Goal: Information Seeking & Learning: Learn about a topic

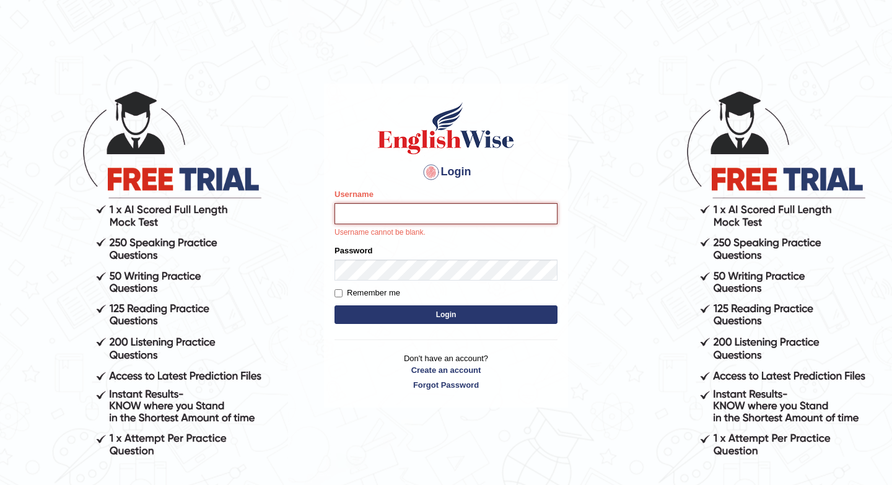
click at [379, 204] on input "Username" at bounding box center [445, 213] width 223 height 21
type input "issak"
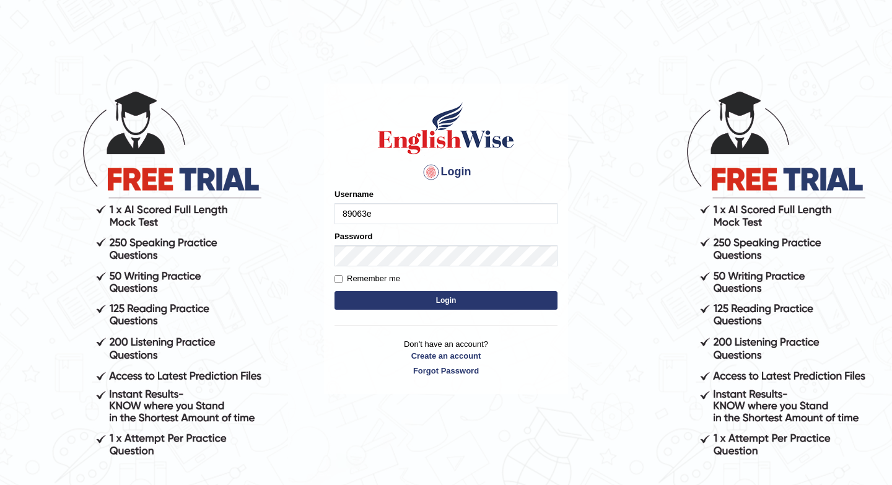
click at [334, 291] on button "Login" at bounding box center [445, 300] width 223 height 19
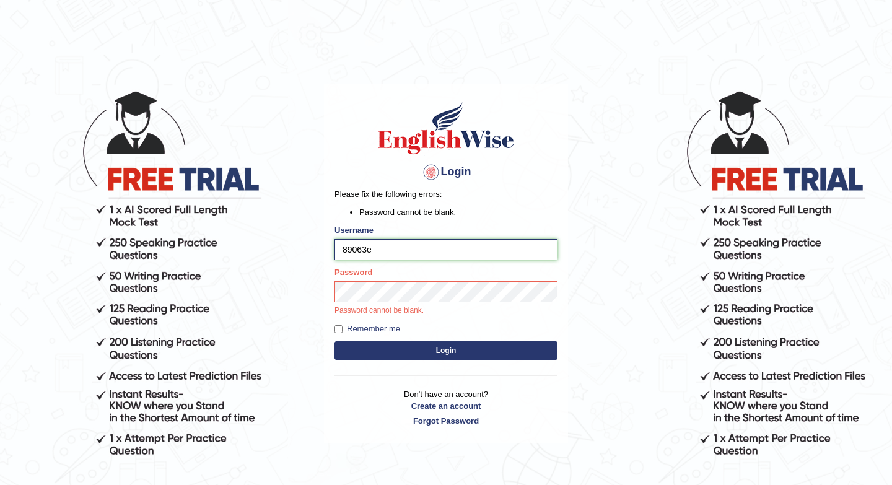
click at [385, 250] on input "89063e" at bounding box center [445, 249] width 223 height 21
type input "8"
type input "issak"
click at [373, 347] on button "Login" at bounding box center [445, 350] width 223 height 19
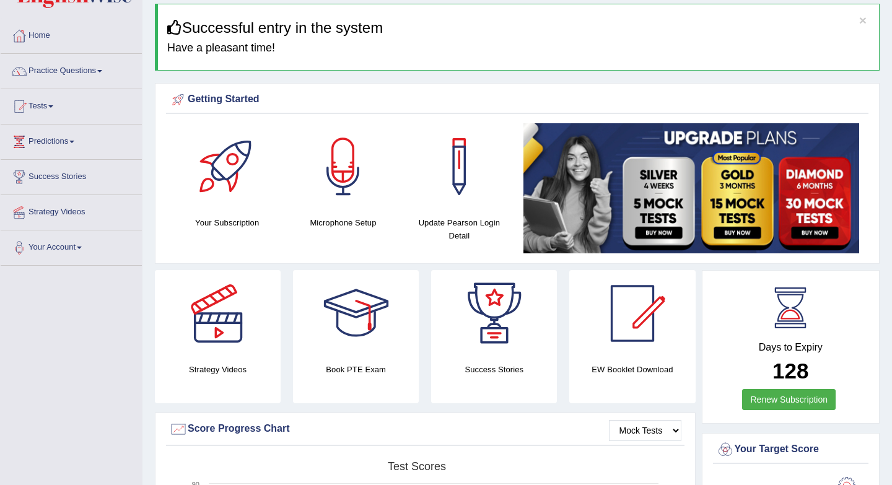
scroll to position [45, 0]
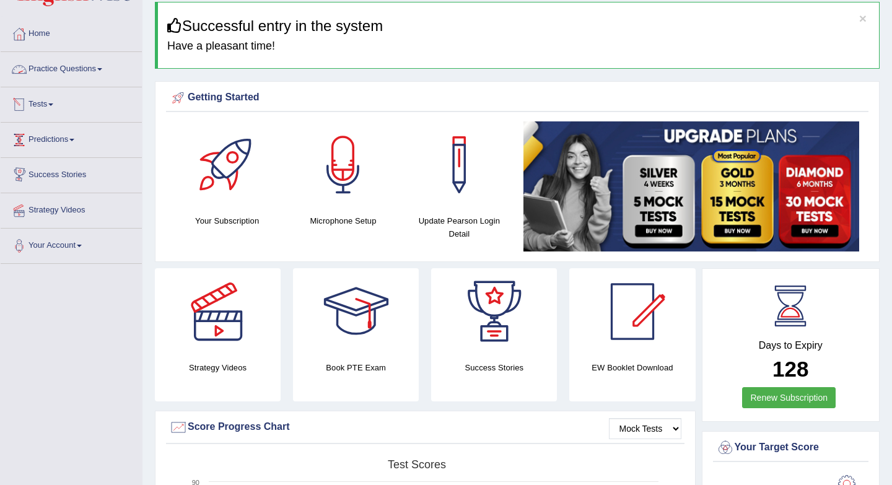
click at [74, 69] on link "Practice Questions" at bounding box center [71, 67] width 141 height 31
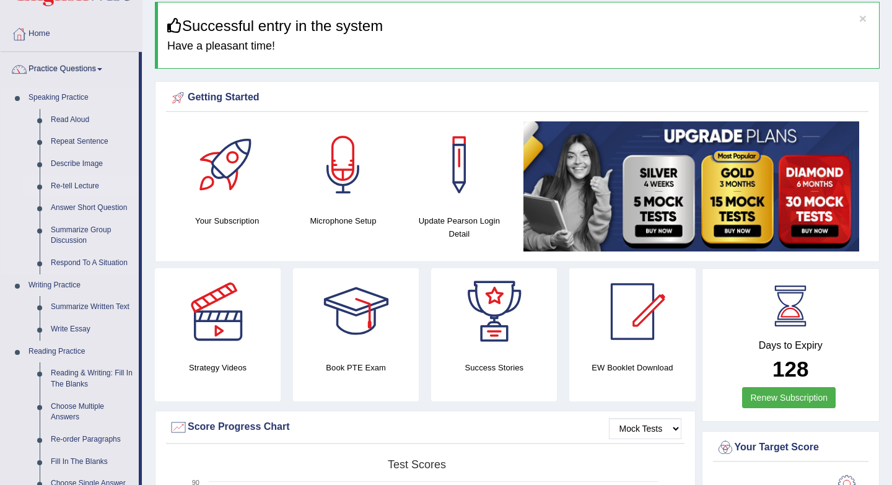
click at [73, 189] on link "Re-tell Lecture" at bounding box center [92, 186] width 94 height 22
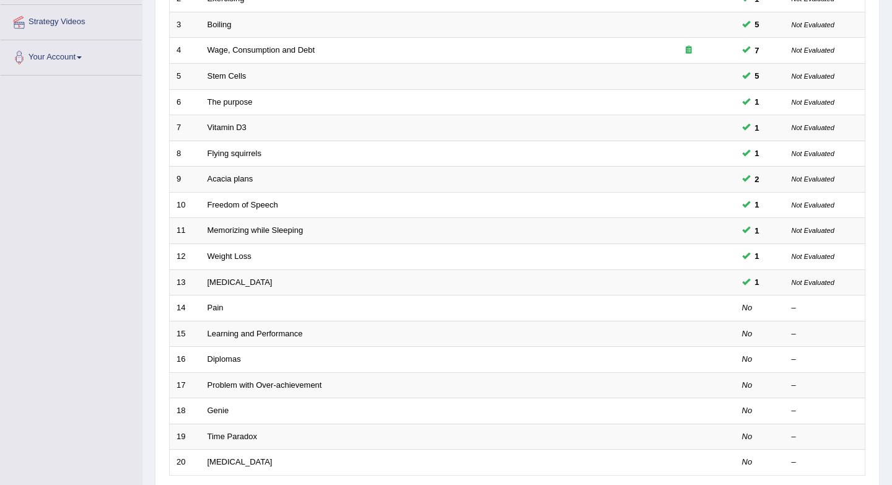
scroll to position [232, 0]
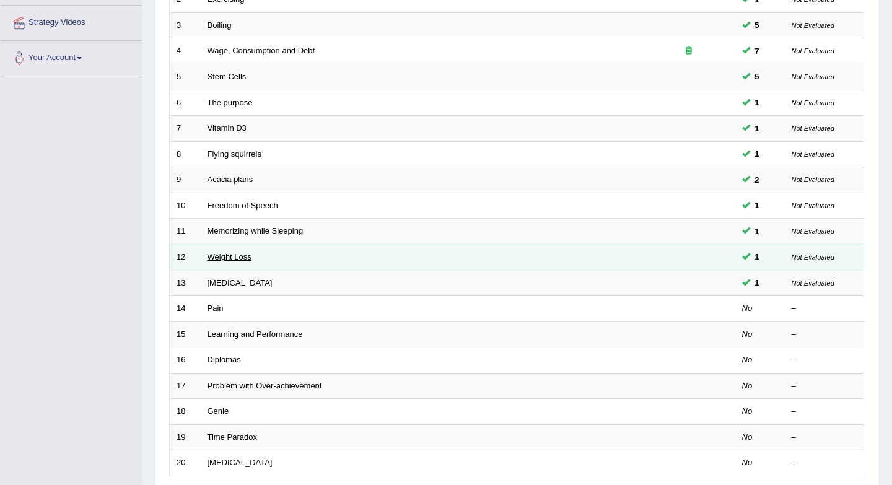
click at [234, 261] on link "Weight Loss" at bounding box center [229, 256] width 44 height 9
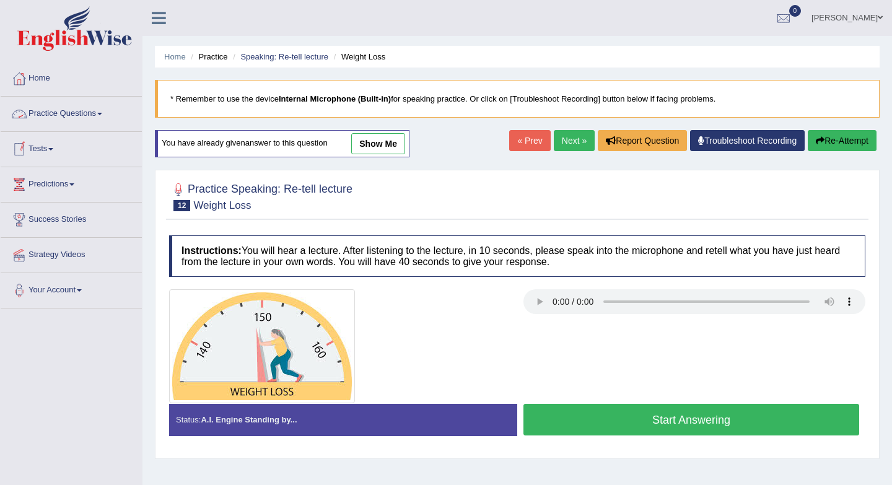
click at [82, 113] on link "Practice Questions" at bounding box center [71, 112] width 141 height 31
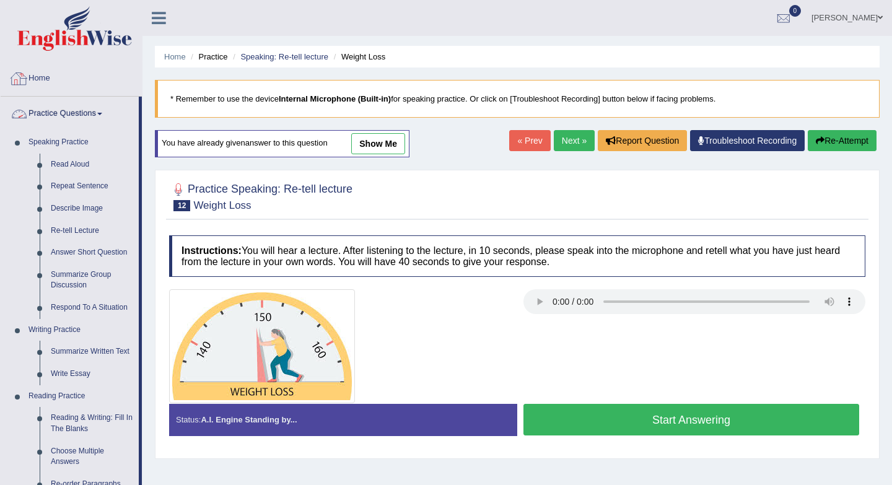
click at [35, 73] on link "Home" at bounding box center [71, 76] width 141 height 31
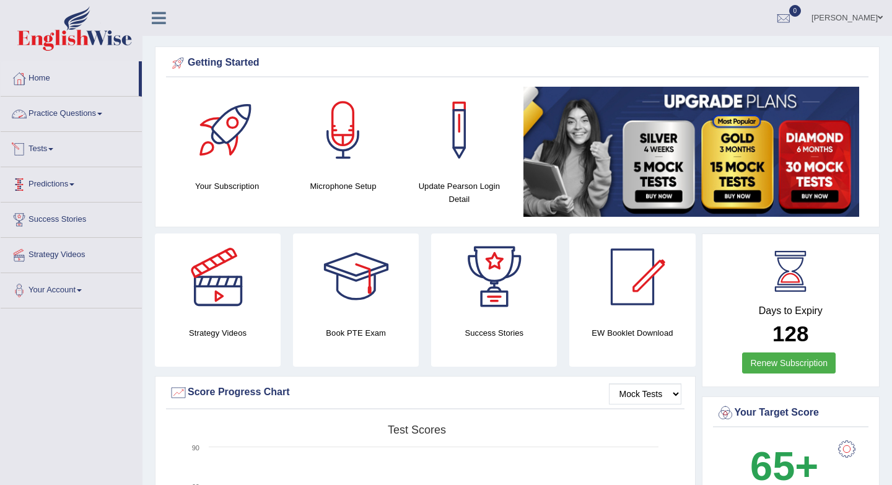
click at [81, 110] on link "Practice Questions" at bounding box center [71, 112] width 141 height 31
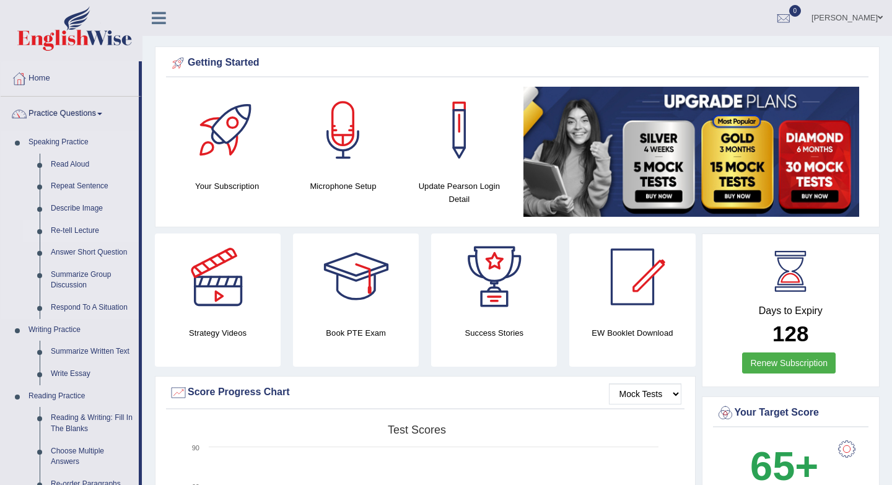
click at [87, 227] on link "Re-tell Lecture" at bounding box center [92, 231] width 94 height 22
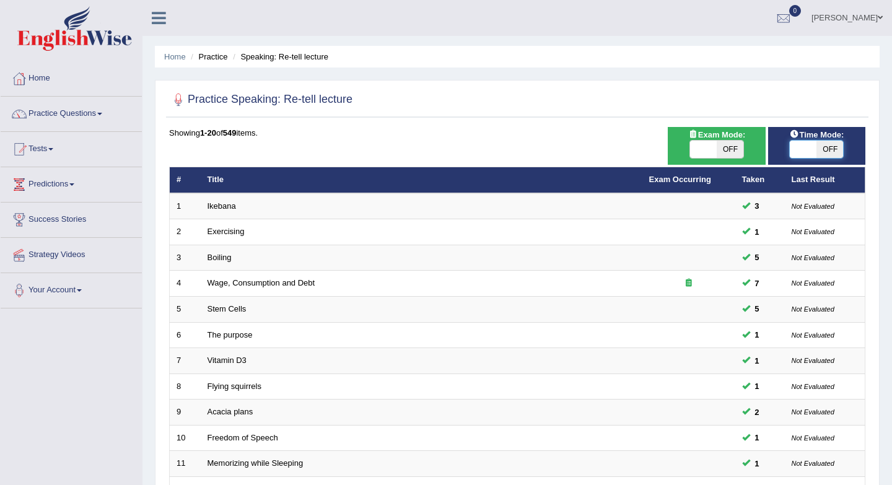
click at [798, 153] on span at bounding box center [803, 149] width 27 height 17
checkbox input "true"
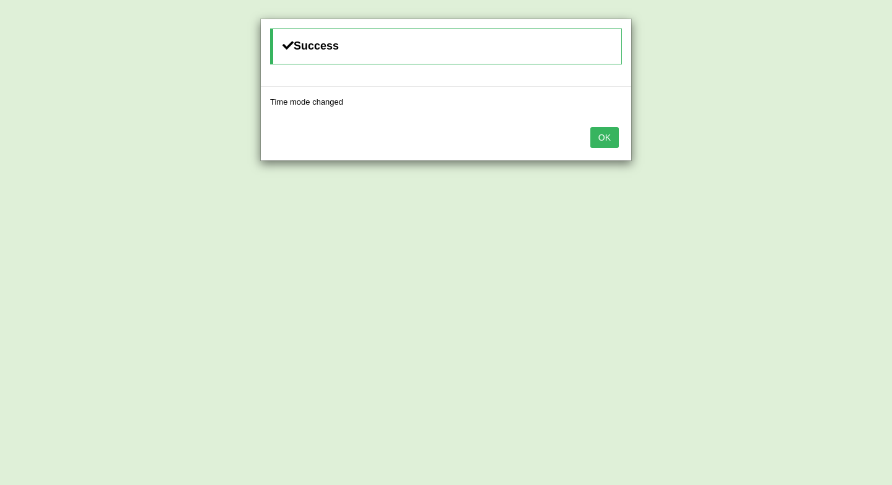
click at [599, 139] on button "OK" at bounding box center [604, 137] width 28 height 21
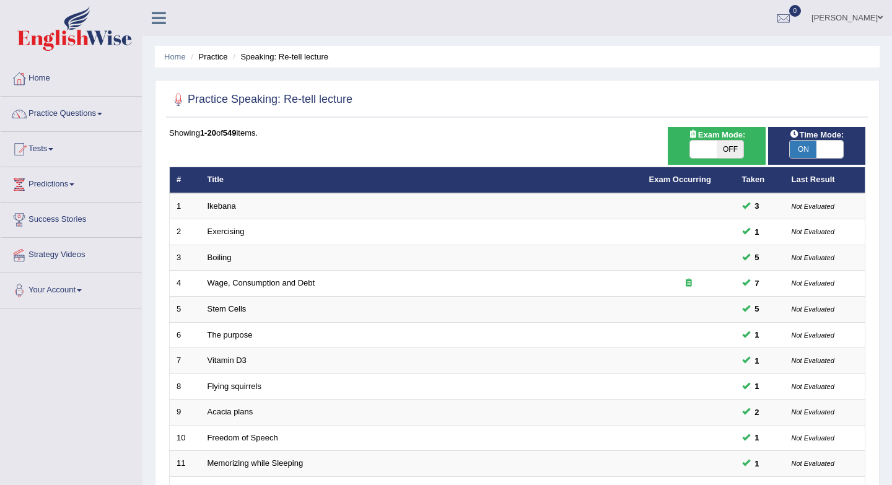
click at [720, 156] on span "OFF" at bounding box center [730, 149] width 27 height 17
checkbox input "true"
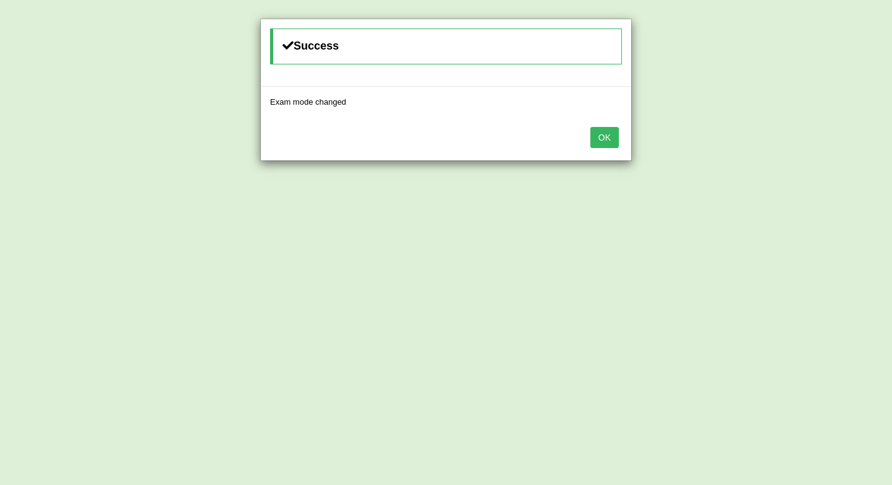
click at [610, 142] on button "OK" at bounding box center [604, 137] width 28 height 21
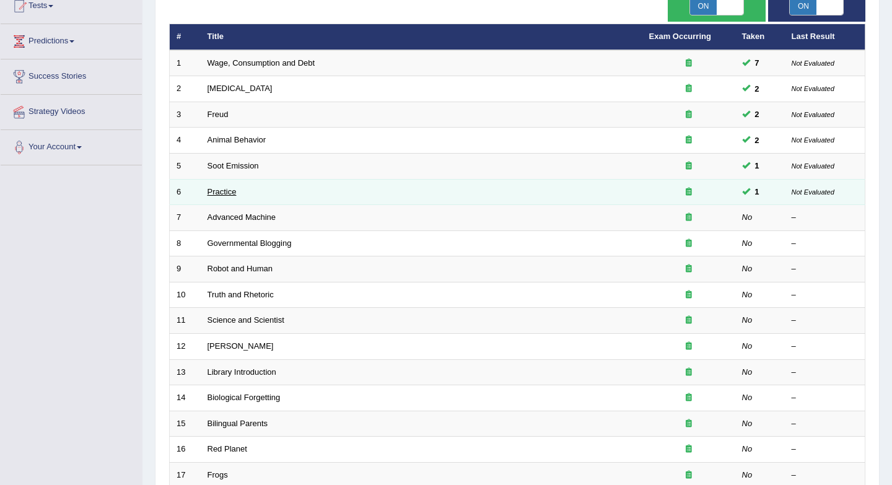
click at [224, 193] on link "Practice" at bounding box center [221, 191] width 29 height 9
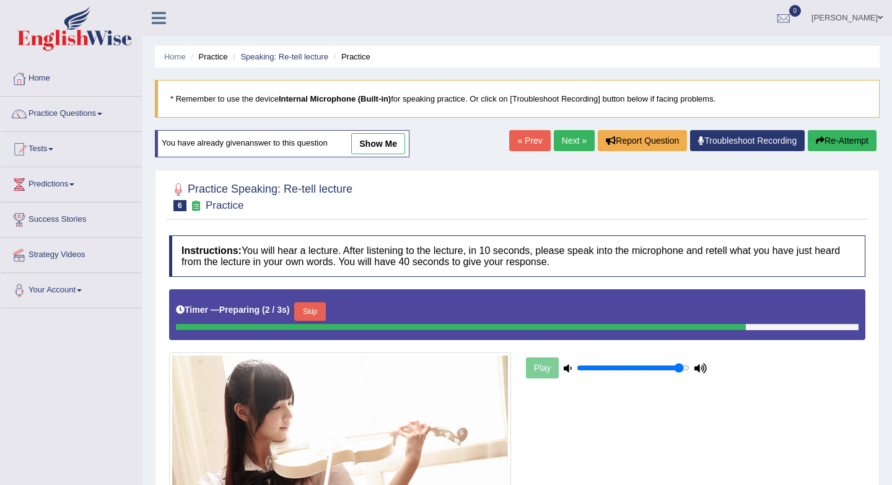
click at [569, 134] on link "Next »" at bounding box center [574, 140] width 41 height 21
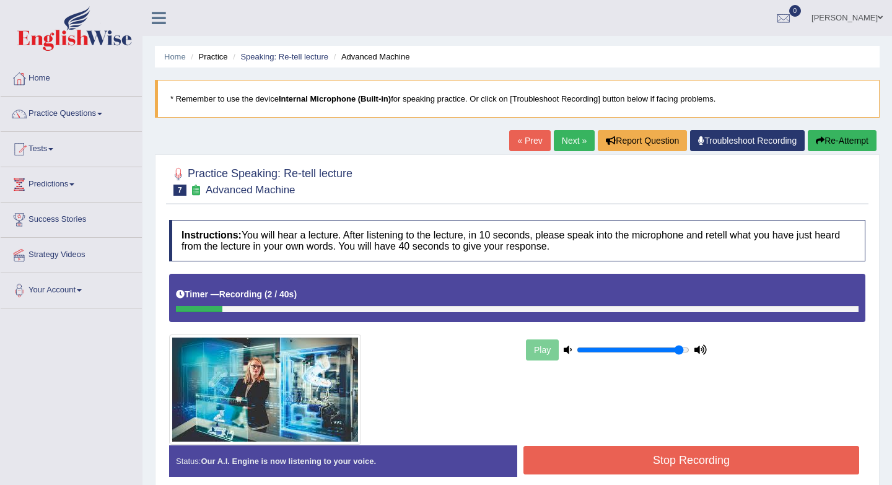
click at [510, 136] on link "« Prev" at bounding box center [529, 140] width 41 height 21
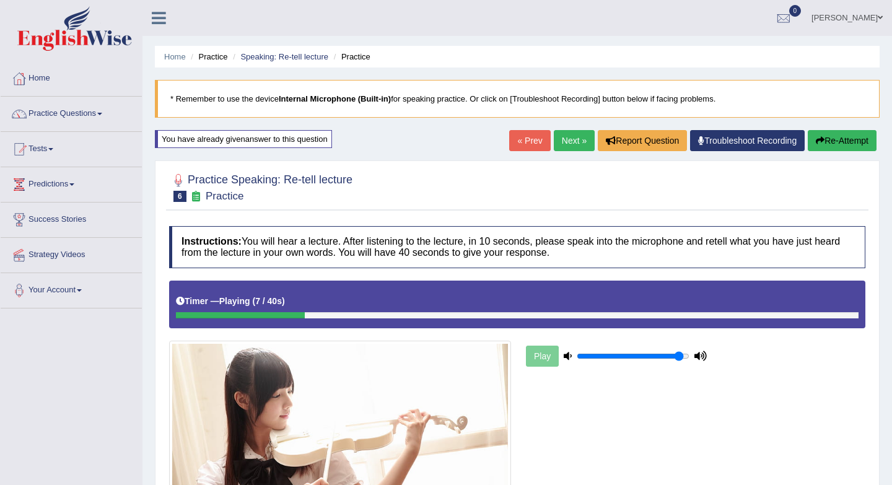
click at [565, 141] on link "Next »" at bounding box center [574, 140] width 41 height 21
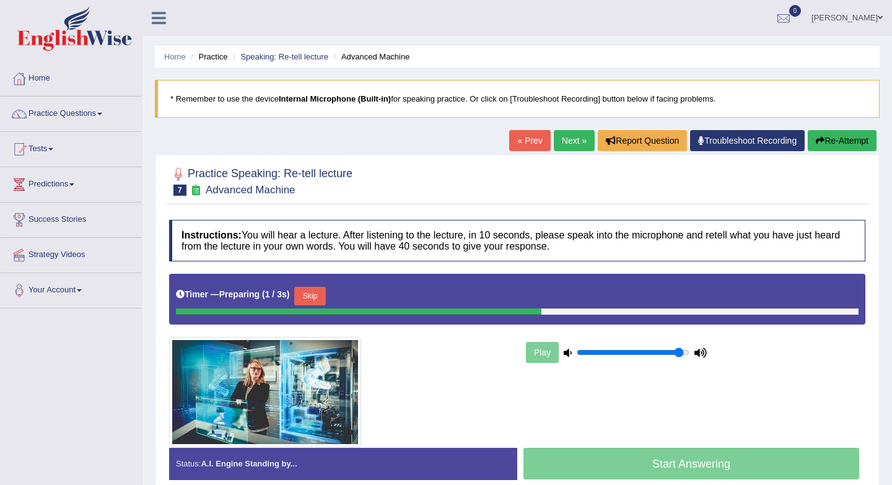
click at [317, 300] on button "Skip" at bounding box center [309, 296] width 31 height 19
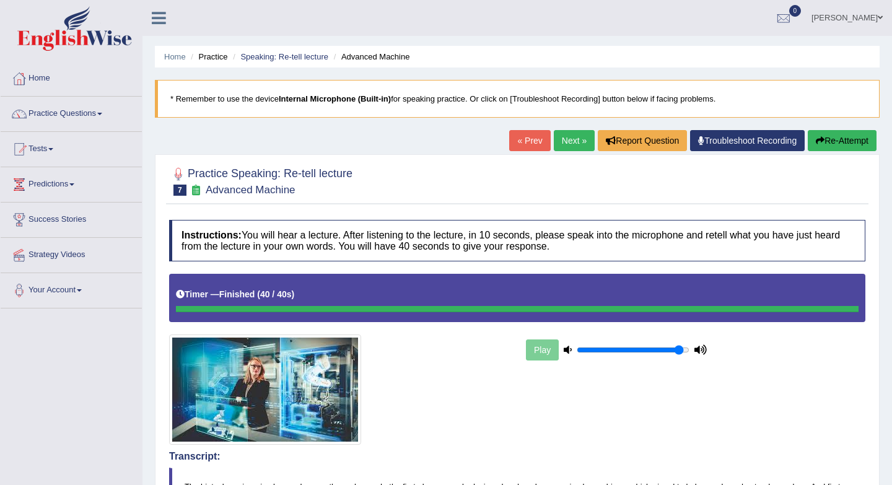
click at [559, 138] on link "Next »" at bounding box center [574, 140] width 41 height 21
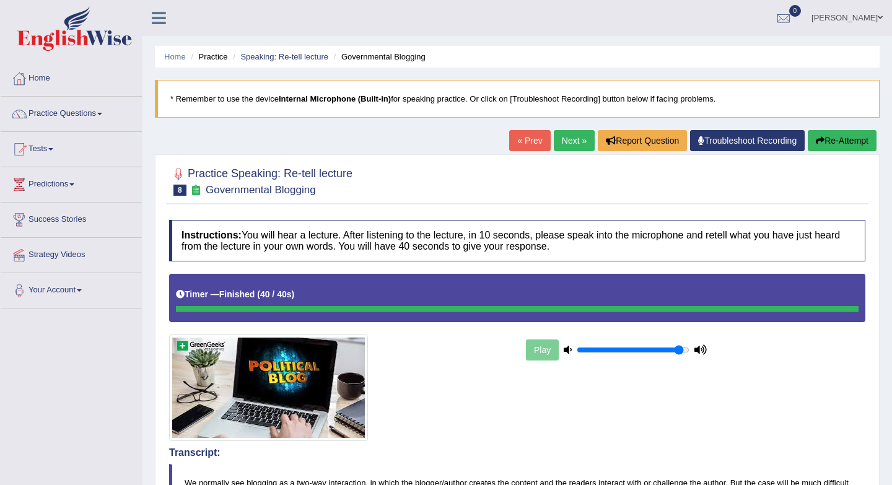
click at [564, 144] on link "Next »" at bounding box center [574, 140] width 41 height 21
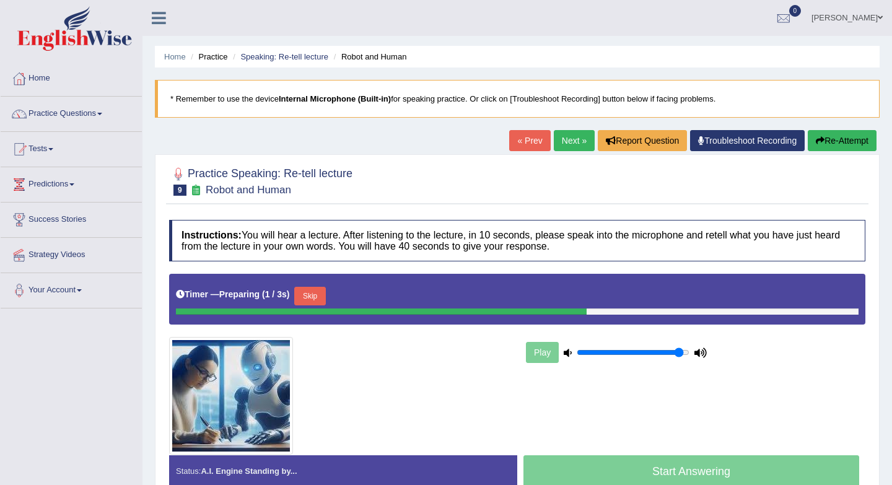
click at [318, 296] on button "Skip" at bounding box center [309, 296] width 31 height 19
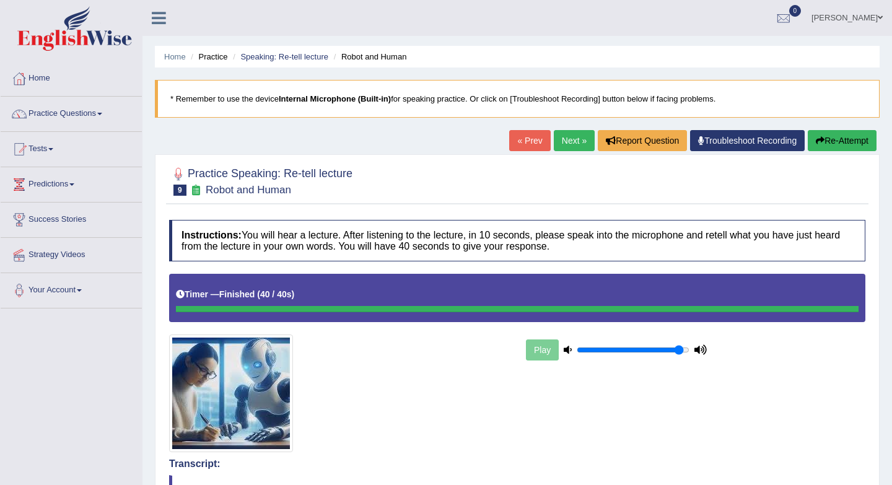
click at [554, 145] on link "Next »" at bounding box center [574, 140] width 41 height 21
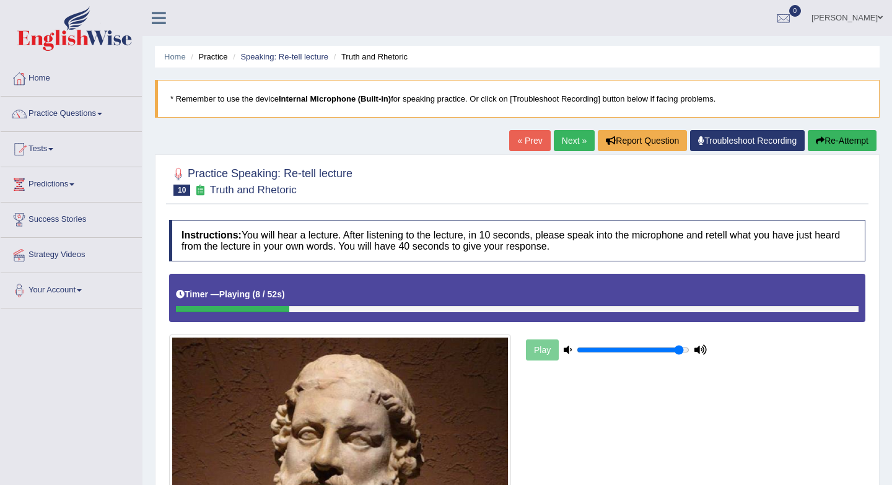
click at [525, 131] on link "« Prev" at bounding box center [529, 140] width 41 height 21
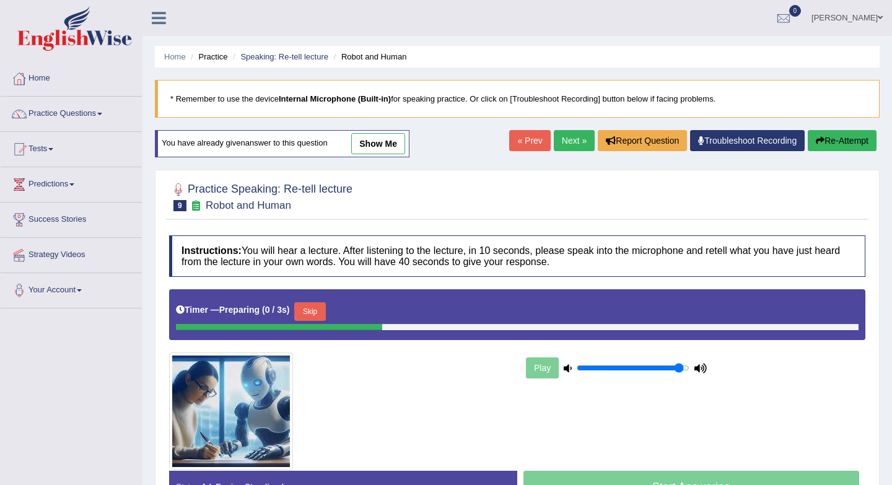
click at [567, 141] on link "Next »" at bounding box center [574, 140] width 41 height 21
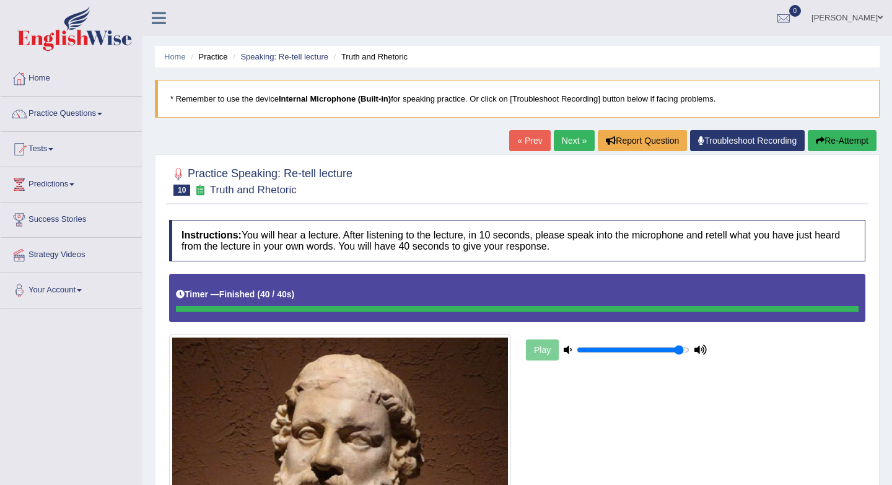
click at [570, 146] on link "Next »" at bounding box center [574, 140] width 41 height 21
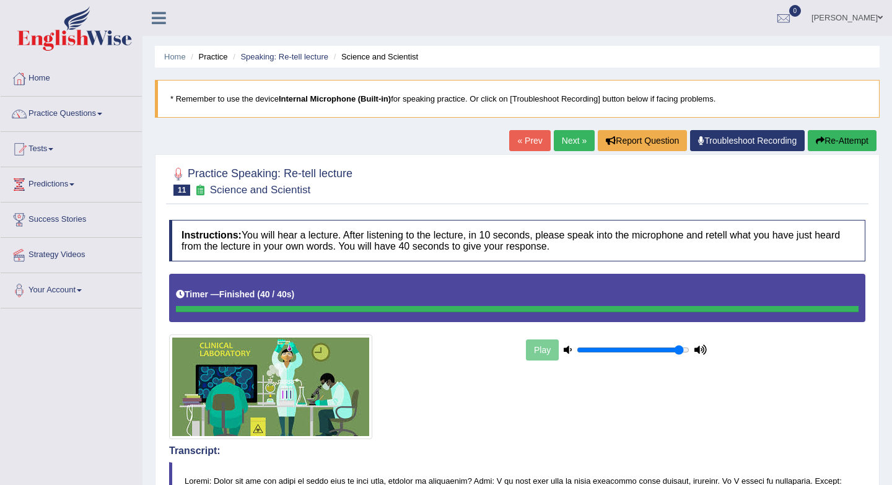
click at [563, 152] on div "« Prev Next » Report Question Troubleshoot Recording Re-Attempt" at bounding box center [694, 142] width 370 height 24
click at [563, 142] on link "Next »" at bounding box center [574, 140] width 41 height 21
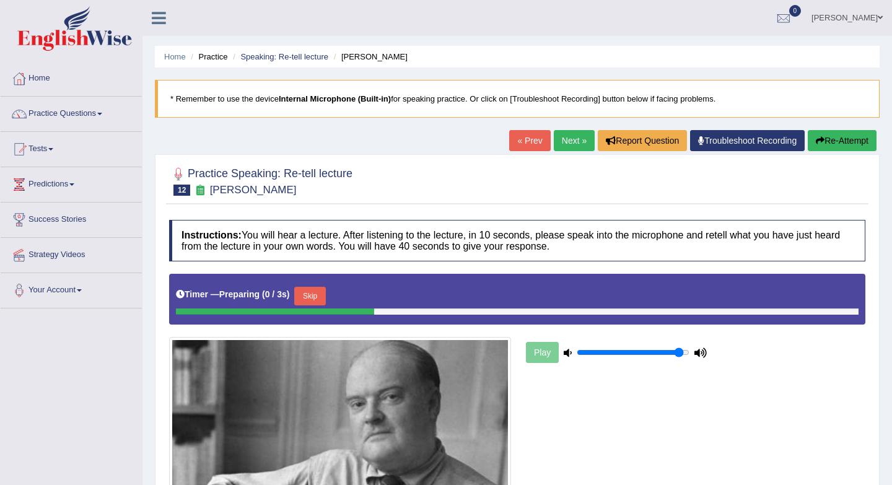
click at [521, 150] on link "« Prev" at bounding box center [529, 140] width 41 height 21
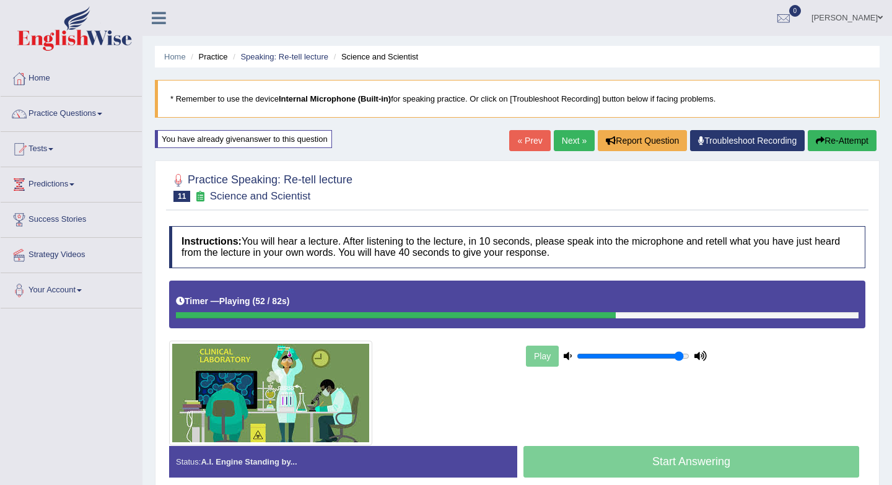
click at [562, 146] on link "Next »" at bounding box center [574, 140] width 41 height 21
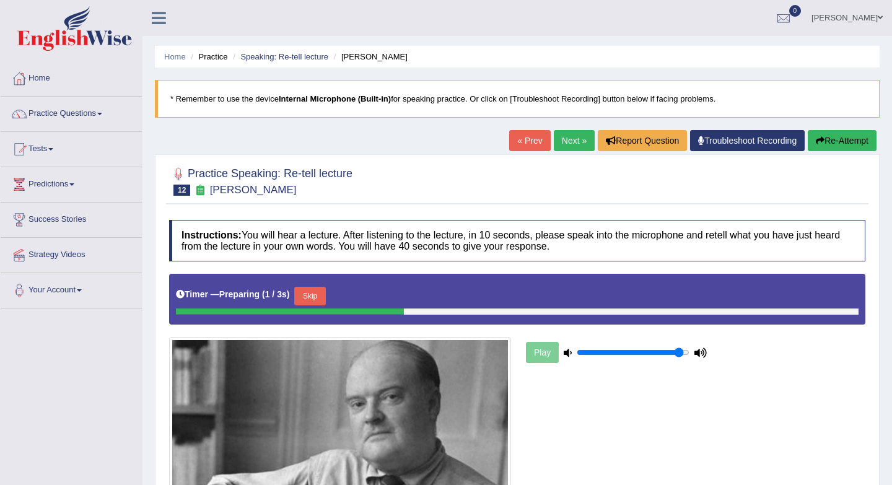
click at [320, 299] on button "Skip" at bounding box center [309, 296] width 31 height 19
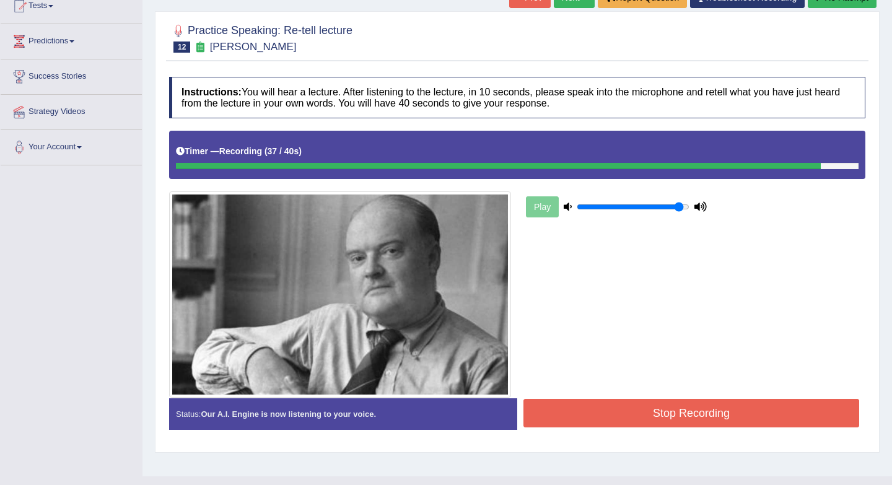
scroll to position [158, 0]
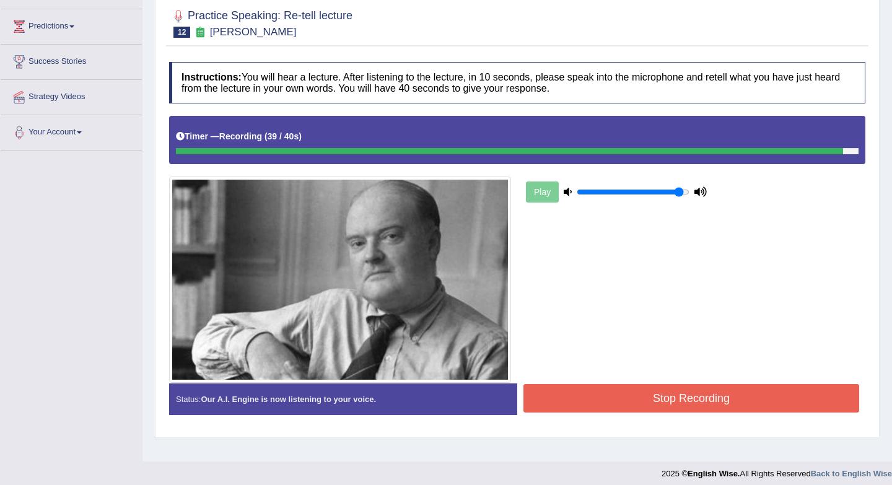
click at [549, 395] on button "Stop Recording" at bounding box center [691, 398] width 336 height 28
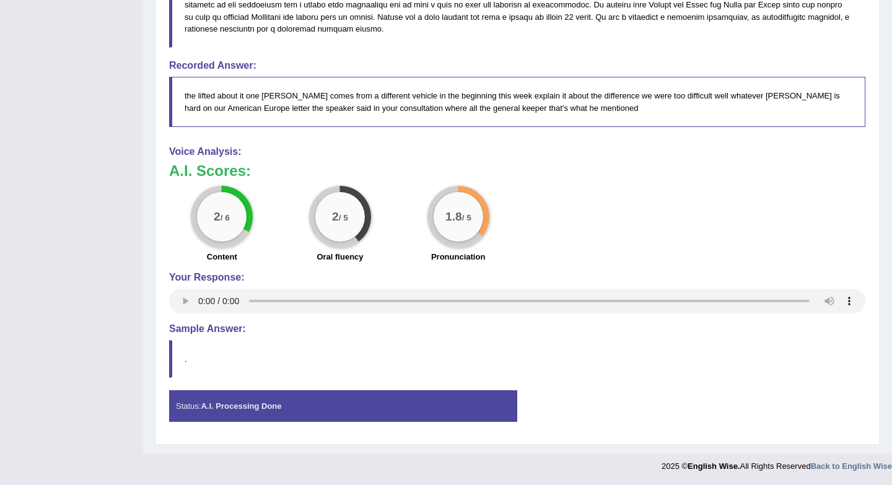
scroll to position [0, 0]
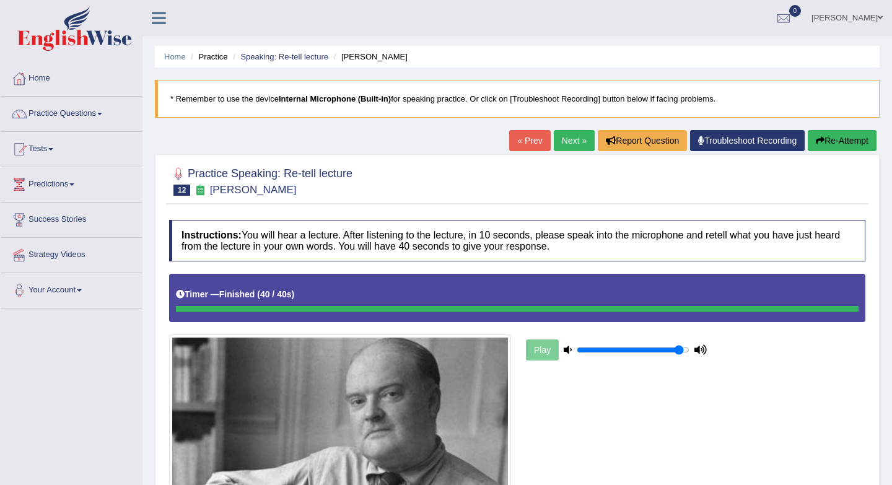
click at [565, 140] on link "Next »" at bounding box center [574, 140] width 41 height 21
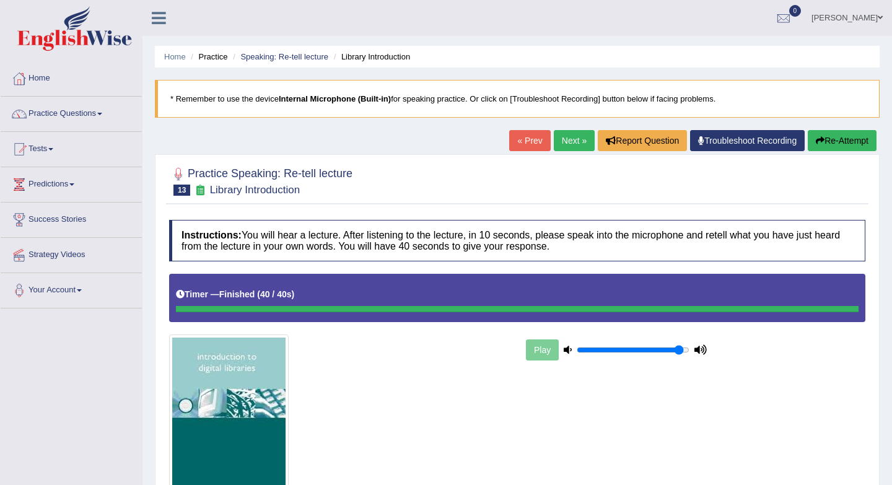
click at [555, 140] on link "Next »" at bounding box center [574, 140] width 41 height 21
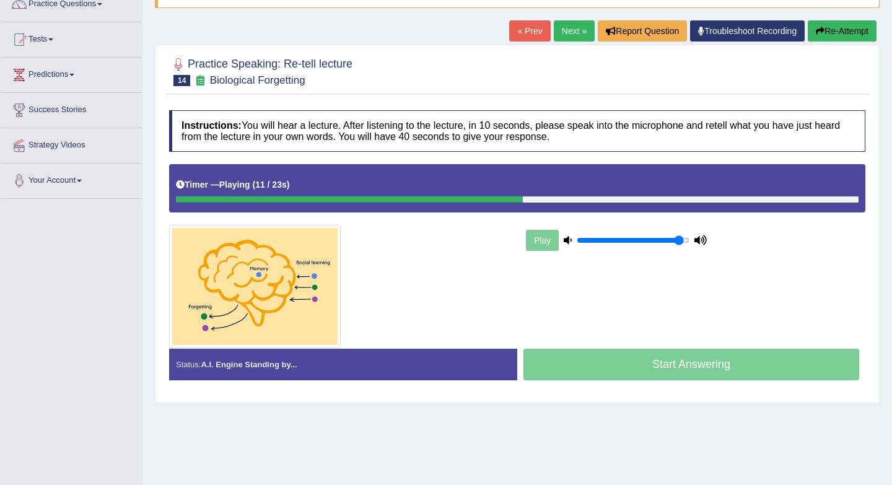
scroll to position [102, 0]
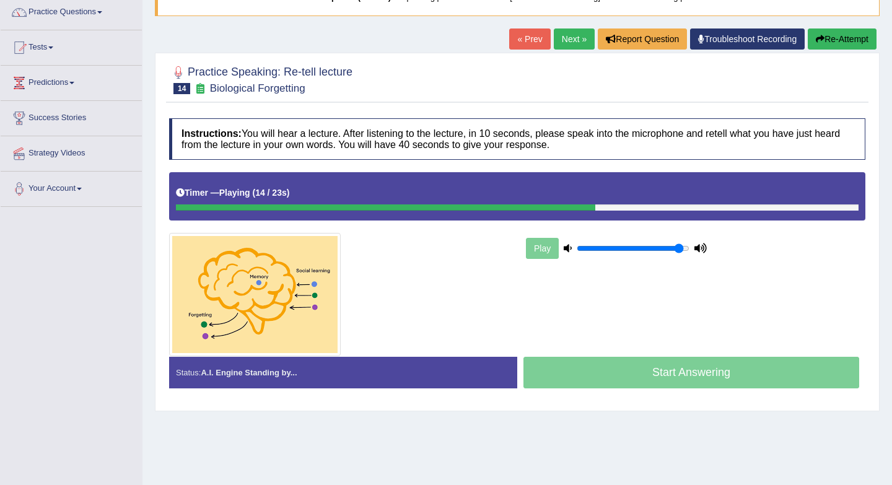
click at [524, 45] on link "« Prev" at bounding box center [529, 38] width 41 height 21
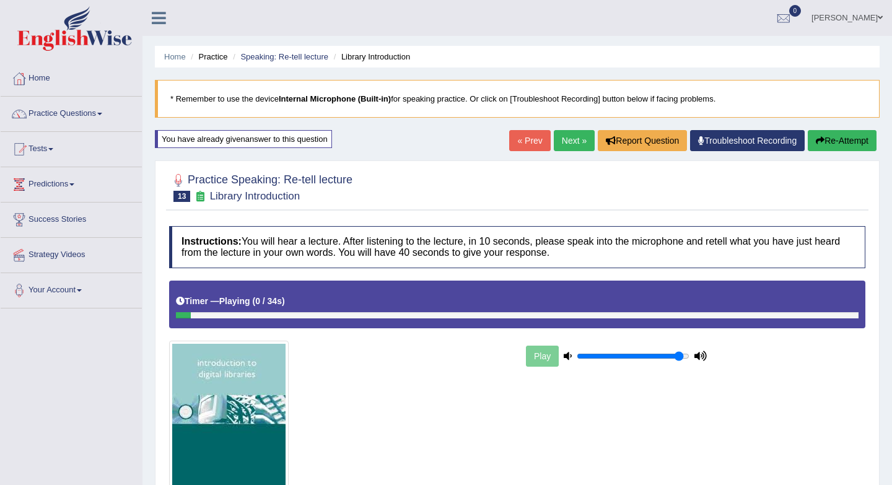
click at [565, 141] on link "Next »" at bounding box center [574, 140] width 41 height 21
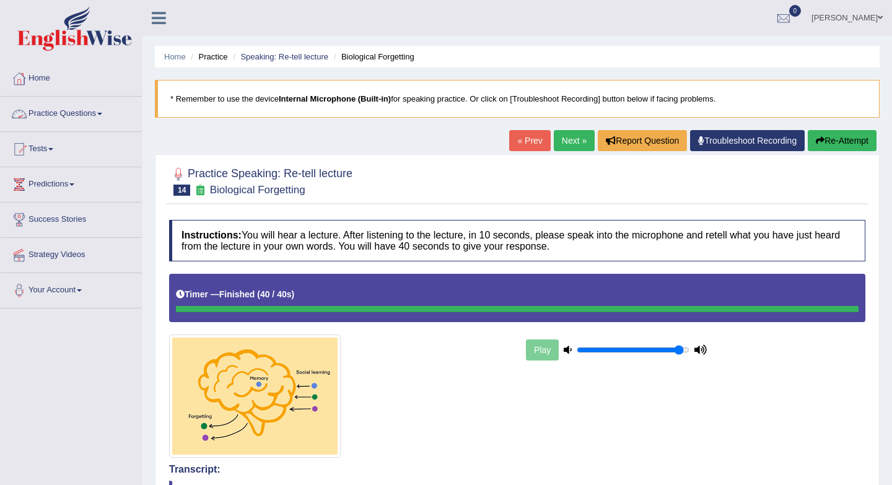
click at [77, 114] on link "Practice Questions" at bounding box center [71, 112] width 141 height 31
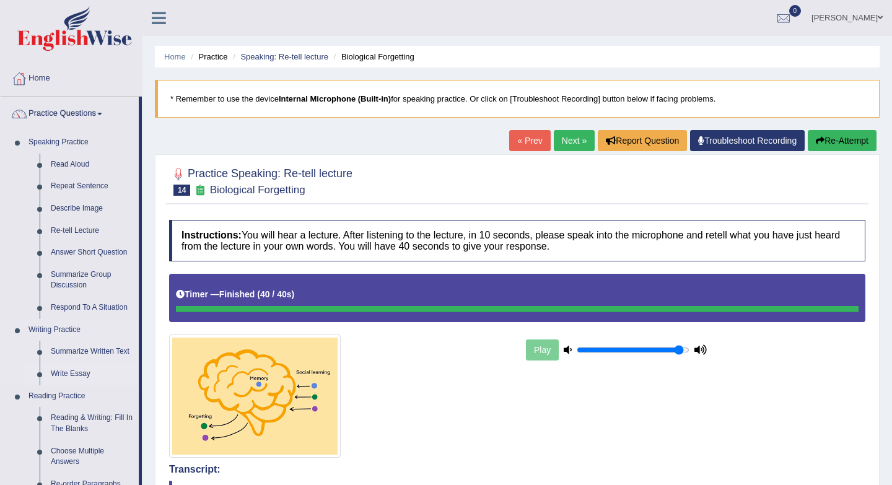
click at [77, 369] on link "Write Essay" at bounding box center [92, 374] width 94 height 22
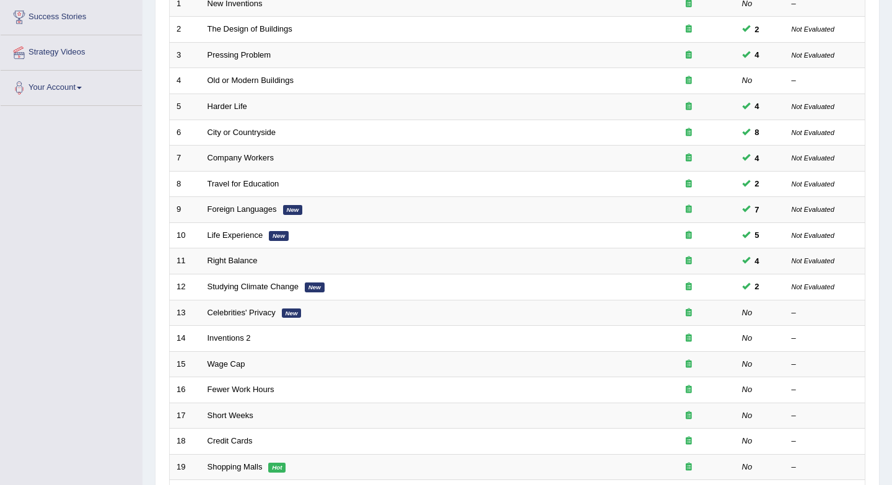
scroll to position [204, 0]
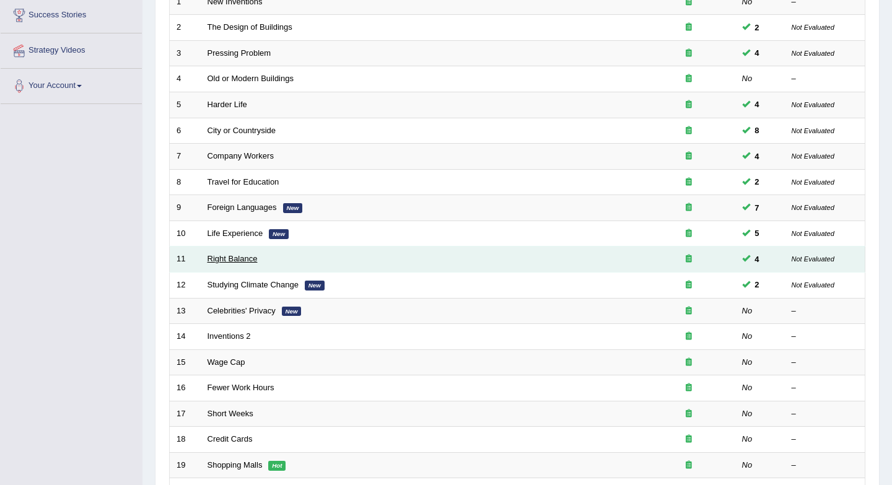
click at [252, 254] on link "Right Balance" at bounding box center [232, 258] width 50 height 9
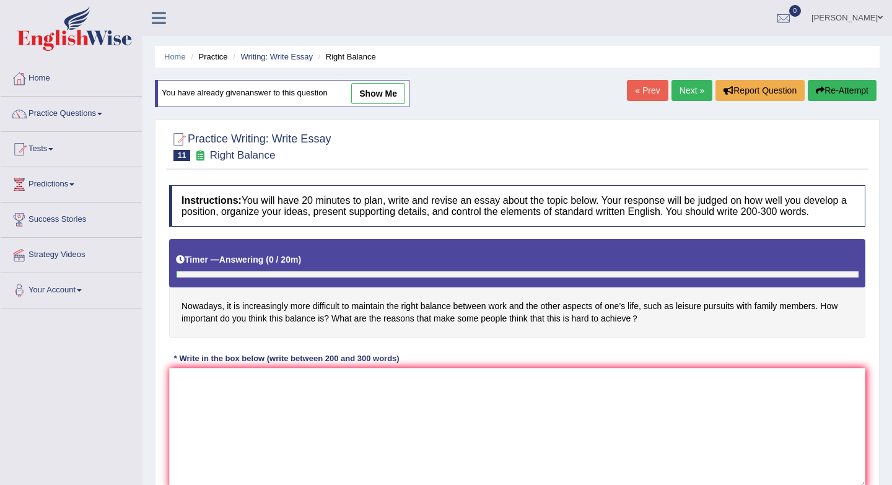
click at [386, 90] on link "show me" at bounding box center [378, 93] width 54 height 21
type textarea "The increasing influence of this new days has ignited numerous discussions. Alt…"
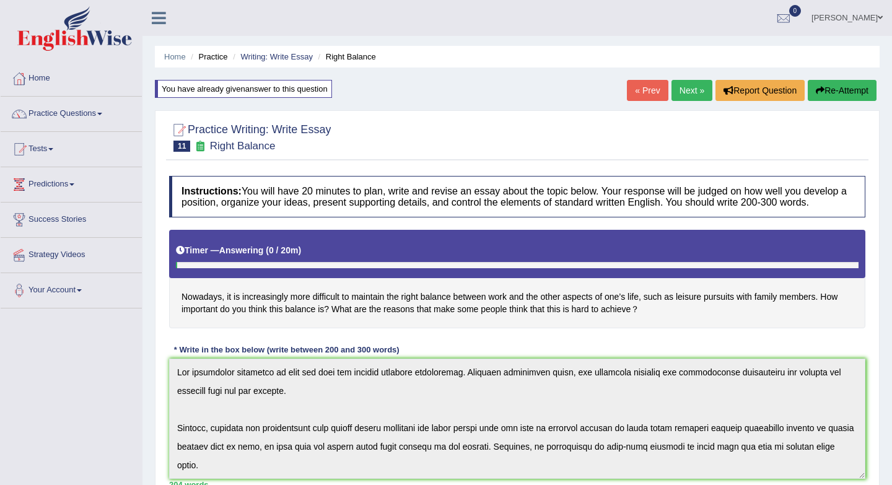
click at [682, 89] on link "Next »" at bounding box center [691, 90] width 41 height 21
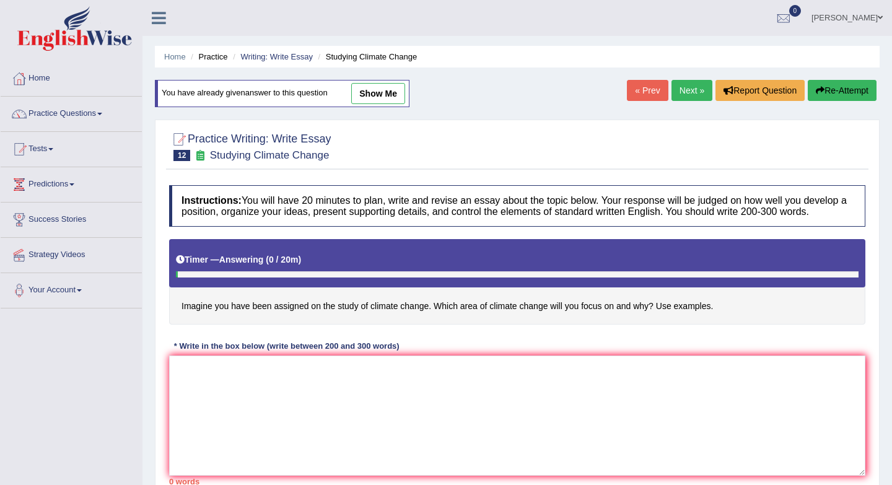
click at [379, 97] on link "show me" at bounding box center [378, 93] width 54 height 21
type textarea "The increasing influence of climate change on our lives has ignited numerous di…"
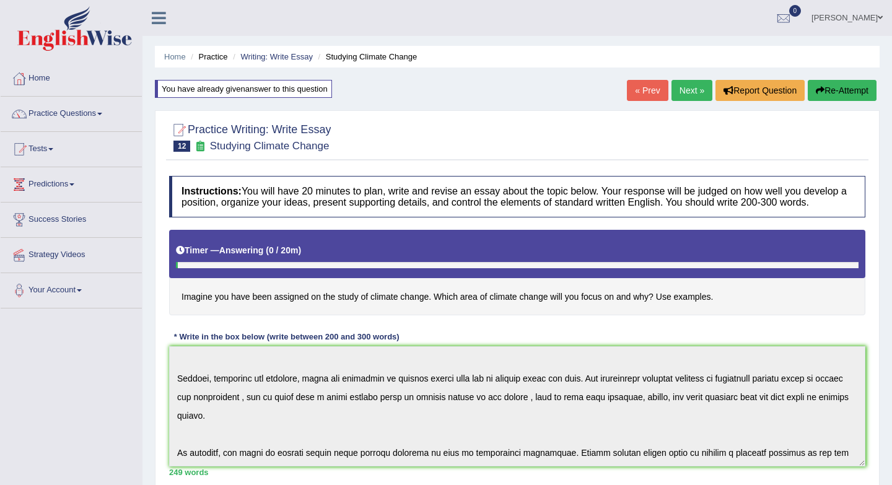
click at [697, 90] on link "Next »" at bounding box center [691, 90] width 41 height 21
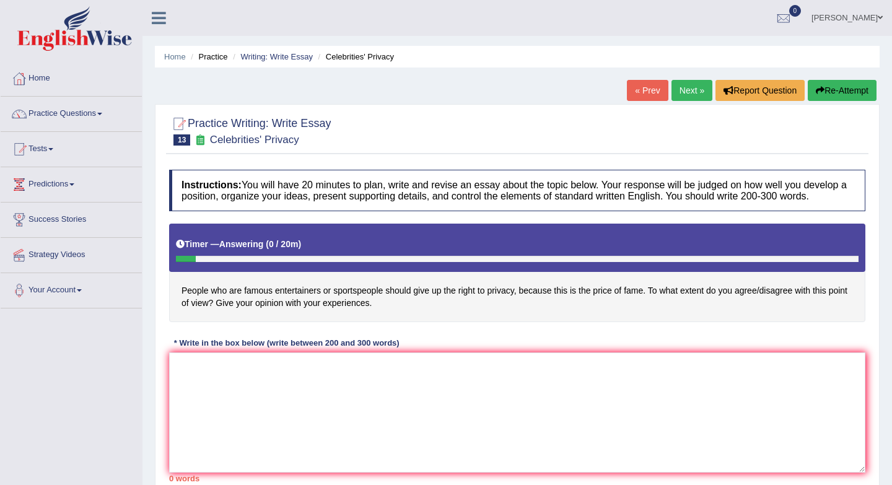
click at [682, 87] on link "Next »" at bounding box center [691, 90] width 41 height 21
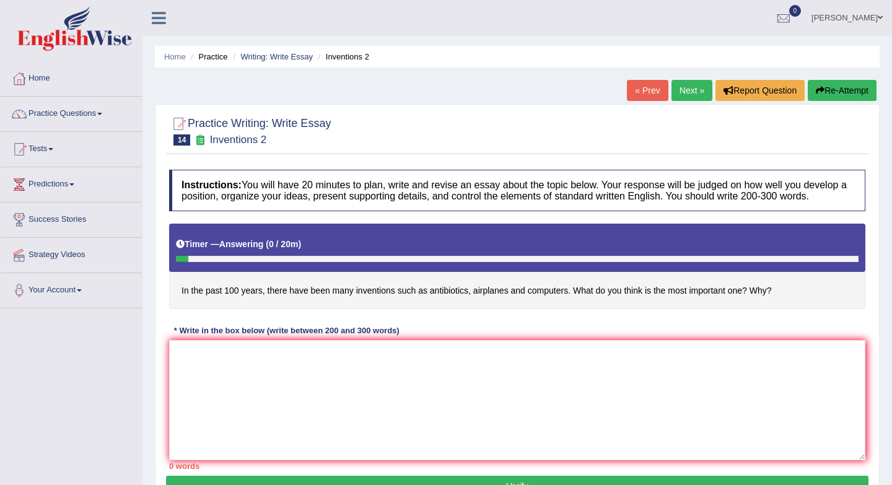
click at [681, 92] on link "Next »" at bounding box center [691, 90] width 41 height 21
click at [78, 117] on link "Practice Questions" at bounding box center [71, 112] width 141 height 31
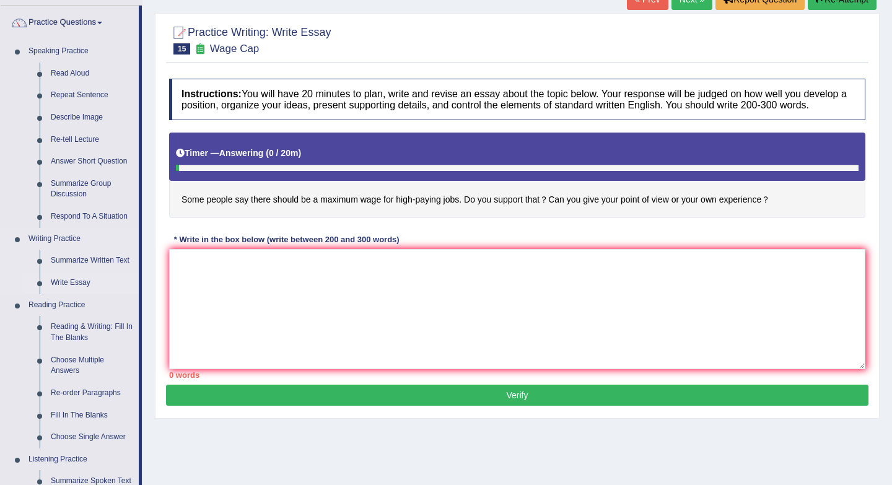
scroll to position [118, 0]
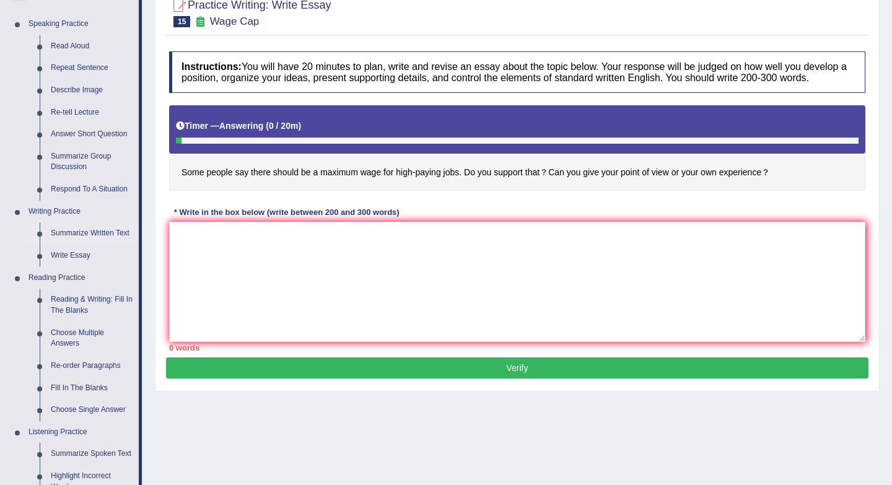
click at [82, 231] on link "Summarize Written Text" at bounding box center [92, 233] width 94 height 22
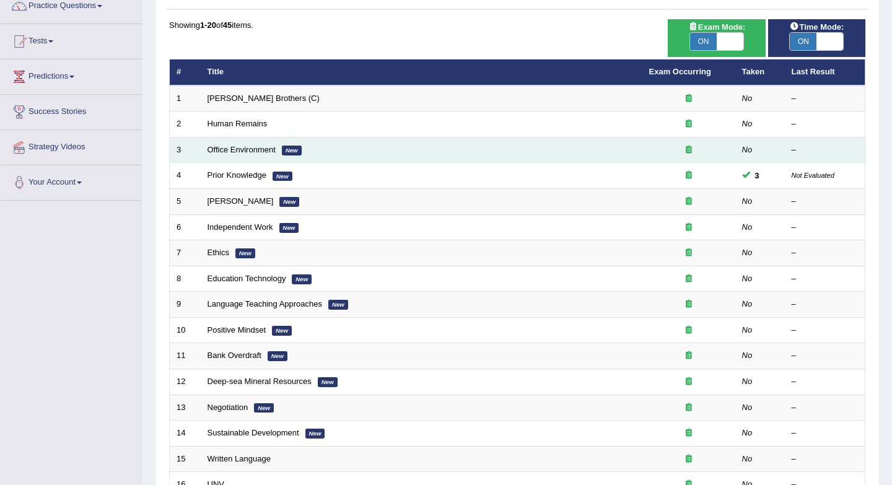
scroll to position [126, 0]
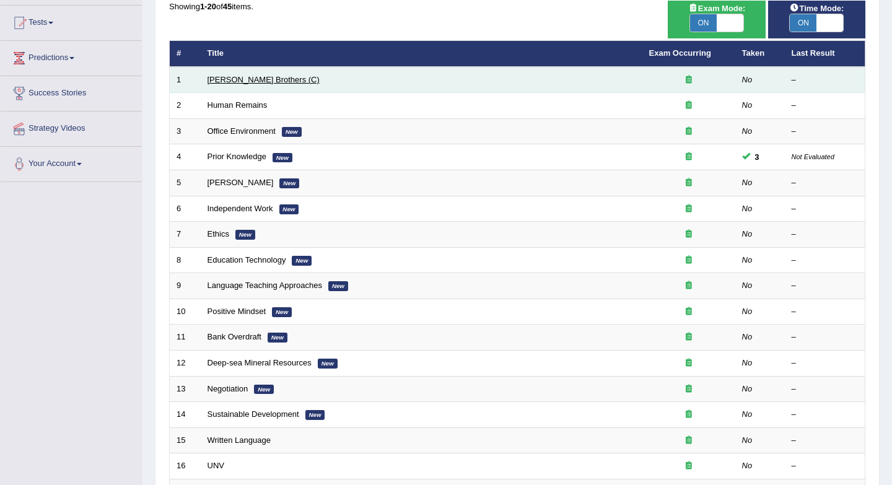
click at [253, 79] on link "[PERSON_NAME] Brothers (C)" at bounding box center [263, 79] width 112 height 9
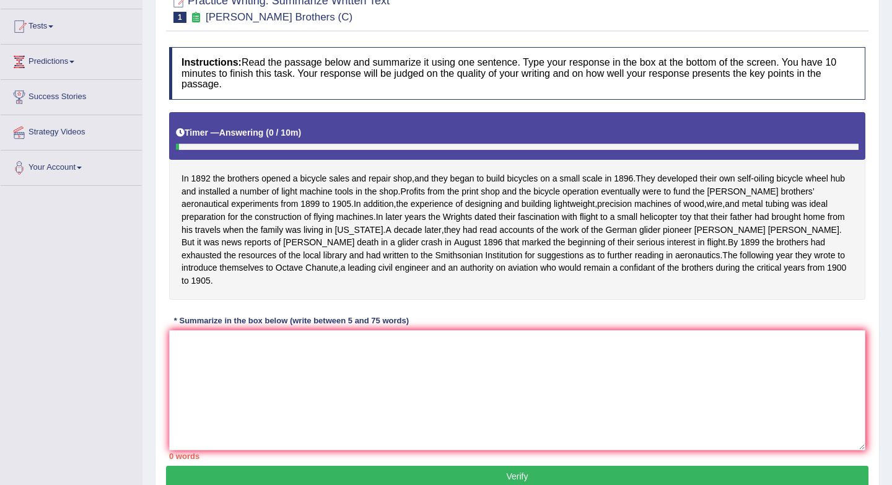
scroll to position [126, 0]
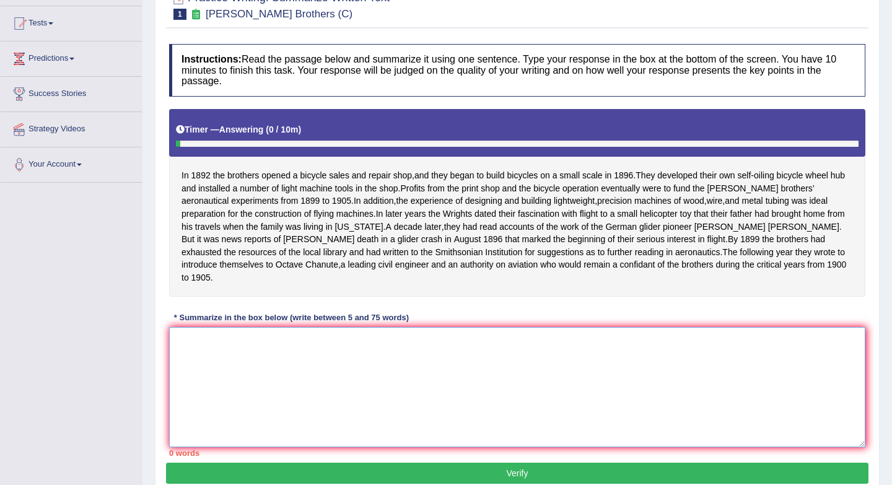
click at [308, 383] on textarea at bounding box center [517, 387] width 696 height 120
type textarea "I"
type textarea "i"
type textarea "I"
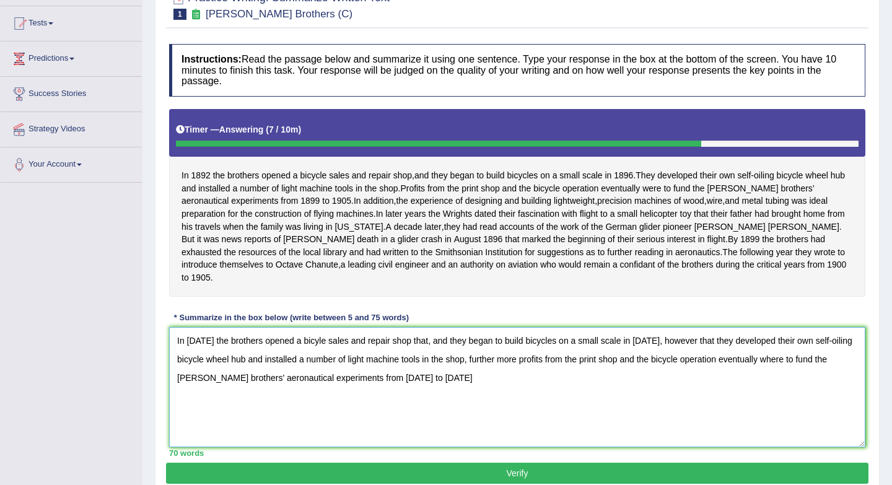
click at [394, 390] on textarea "In 1892 the brothers opened a bicyle sales and repair shop that, and they began…" at bounding box center [517, 387] width 696 height 120
click at [415, 392] on textarea "In 1892 the brothers opened a bicyle sales and repair shop that, and they began…" at bounding box center [517, 387] width 696 height 120
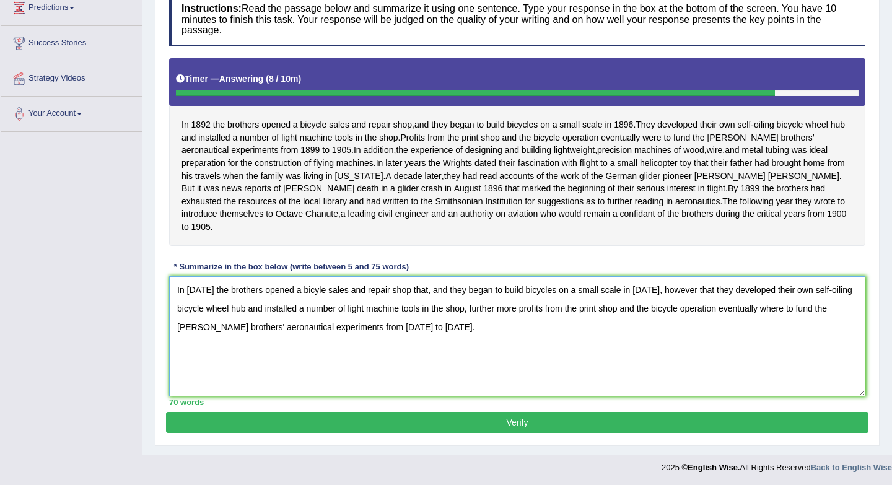
scroll to position [191, 0]
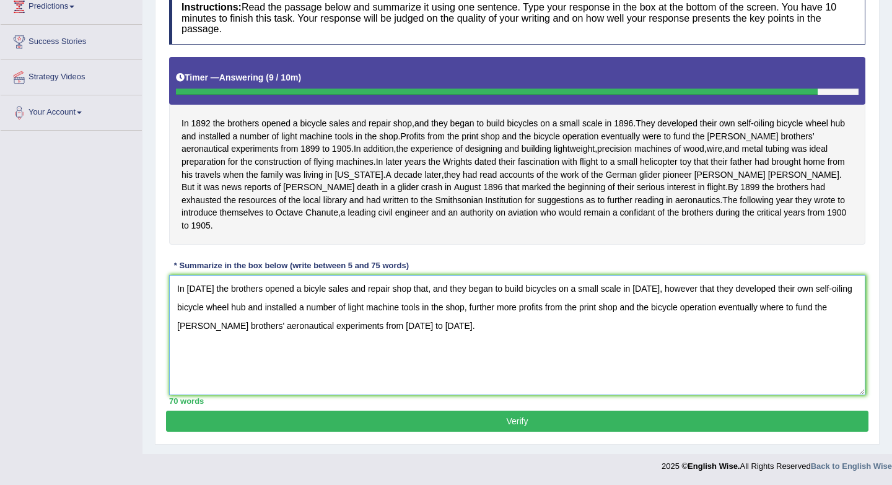
click at [313, 288] on textarea "In 1892 the brothers opened a bicyle sales and repair shop that, and they began…" at bounding box center [517, 335] width 696 height 120
click at [329, 289] on textarea "In 1892 the brothers opened a bicylce sales and repair shop that, and they bega…" at bounding box center [517, 335] width 696 height 120
type textarea "In 1892 the brothers opened a bicycle ales and repair shop that, and they began…"
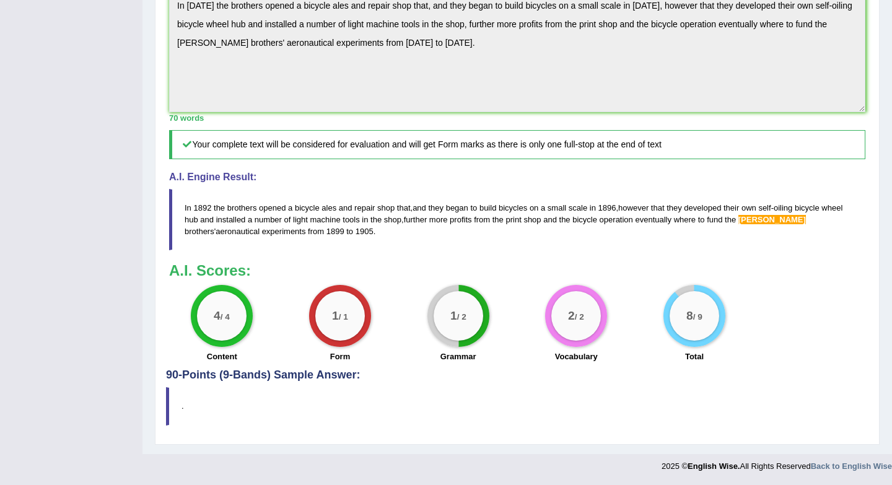
scroll to position [0, 0]
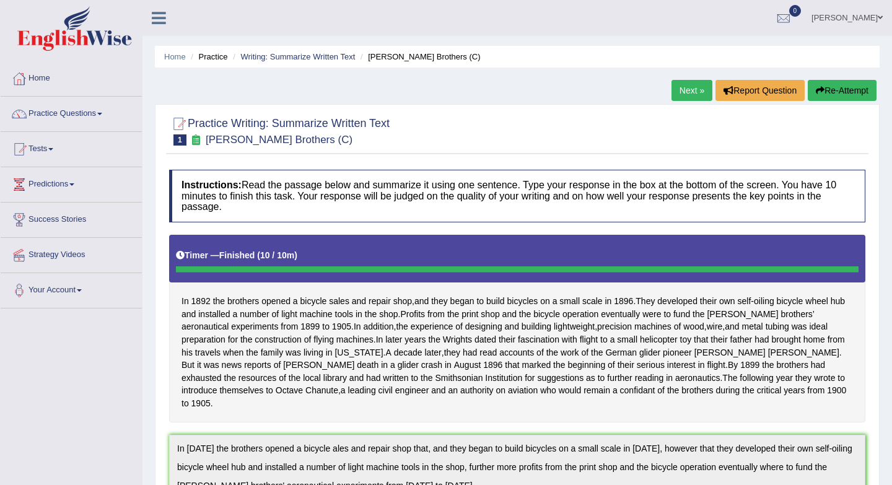
click at [682, 90] on link "Next »" at bounding box center [691, 90] width 41 height 21
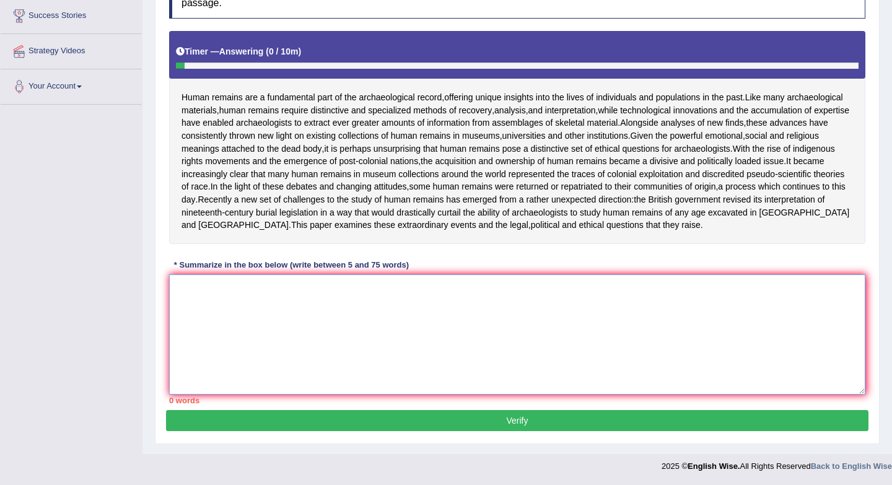
click at [238, 308] on textarea at bounding box center [517, 334] width 696 height 120
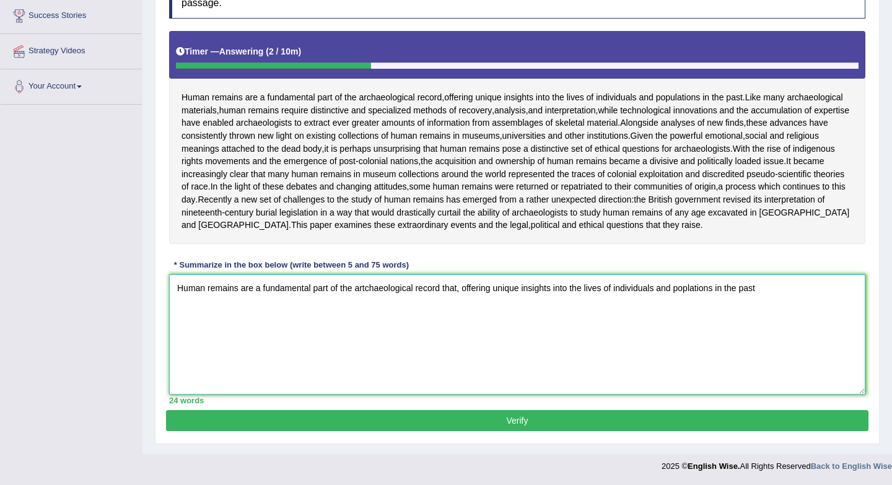
click at [693, 290] on textarea "Human remains are a fundamental part of the artchaeological record that, offeri…" at bounding box center [517, 334] width 696 height 120
click at [772, 288] on textarea "Human remains are a fundamental part of the artchaeological record that, offeri…" at bounding box center [517, 334] width 696 height 120
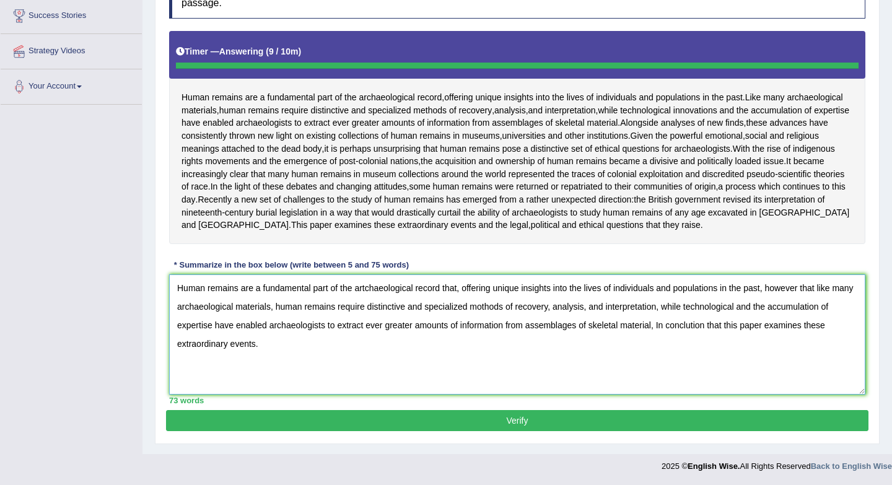
type textarea "Human remains are a fundamental part of the artchaeological record that, offeri…"
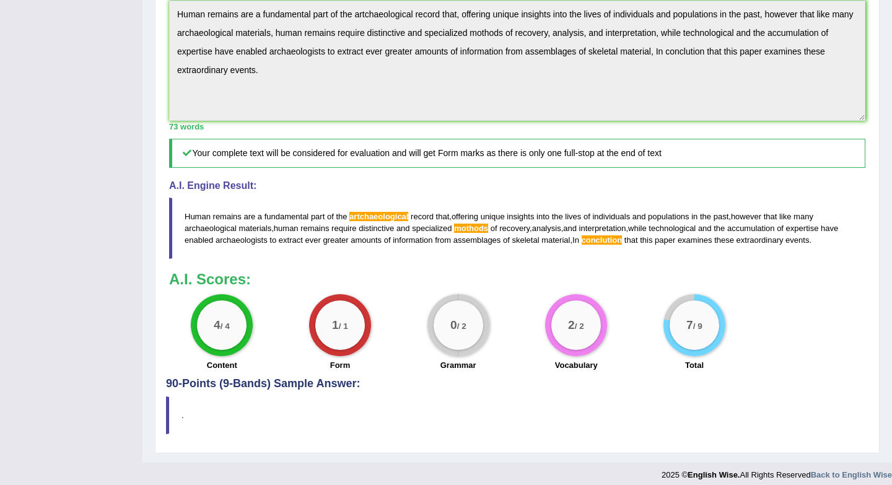
scroll to position [458, 0]
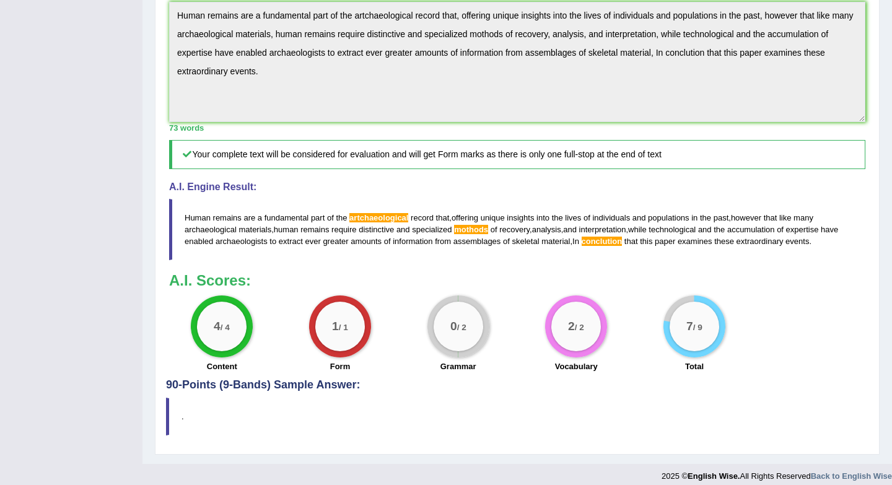
click at [373, 222] on span "artchaeological" at bounding box center [378, 217] width 59 height 9
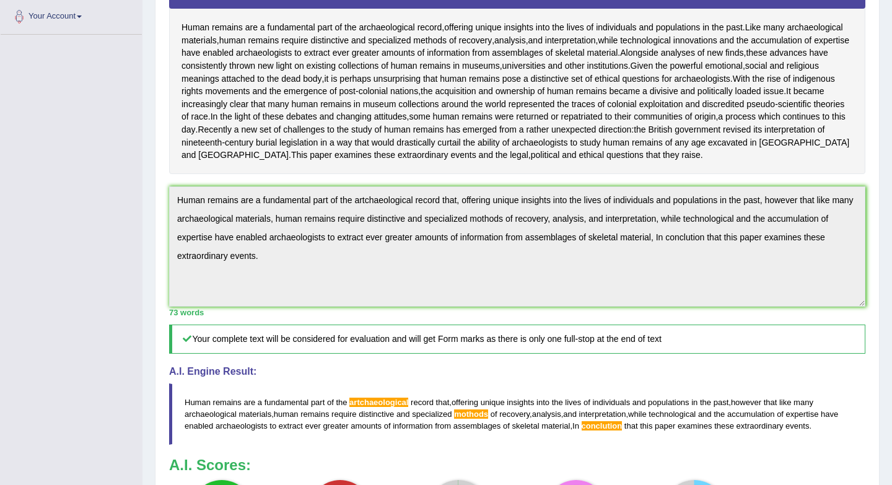
scroll to position [0, 0]
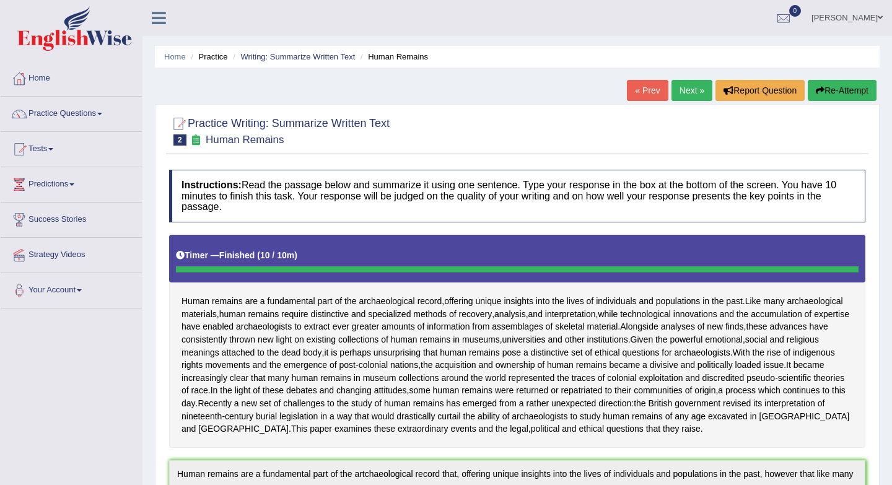
click at [834, 88] on button "Re-Attempt" at bounding box center [842, 90] width 69 height 21
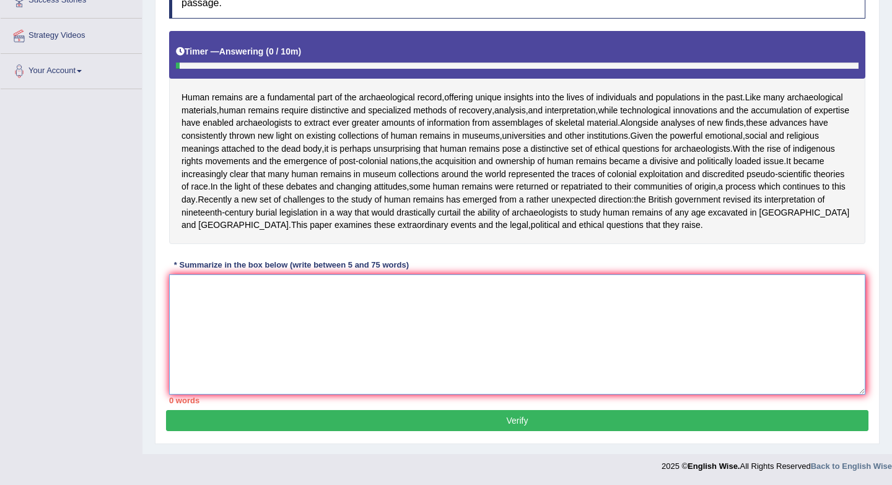
paste textarea "Human remains are a fundamental part of the artchaeological record that, offeri…"
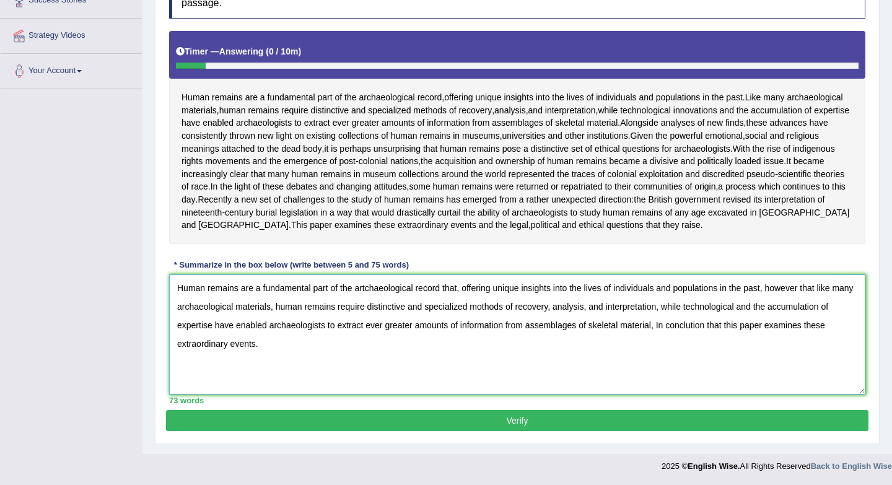
click at [368, 289] on textarea "Human remains are a fundamental part of the artchaeological record that, offeri…" at bounding box center [517, 334] width 696 height 120
click at [366, 288] on textarea "Human remains are a fundamental part of the artchaeological record that, offeri…" at bounding box center [517, 334] width 696 height 120
click at [507, 307] on textarea "Human remains are a fundamental part of the archaeological record that, offerin…" at bounding box center [517, 334] width 696 height 120
click at [720, 325] on textarea "Human remains are a fundamental part of the archaeological record that, offerin…" at bounding box center [517, 334] width 696 height 120
type textarea "Human remains are a fundamental part of the archaeological record that, offerin…"
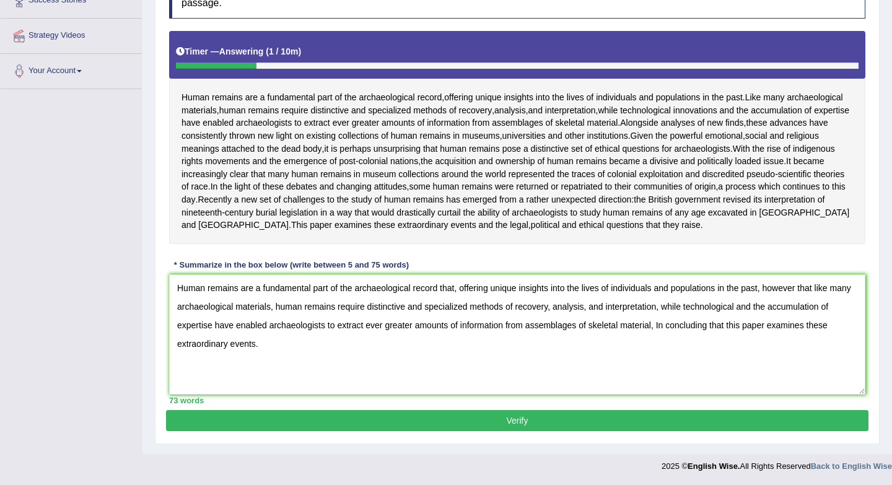
click at [451, 423] on button "Verify" at bounding box center [517, 420] width 702 height 21
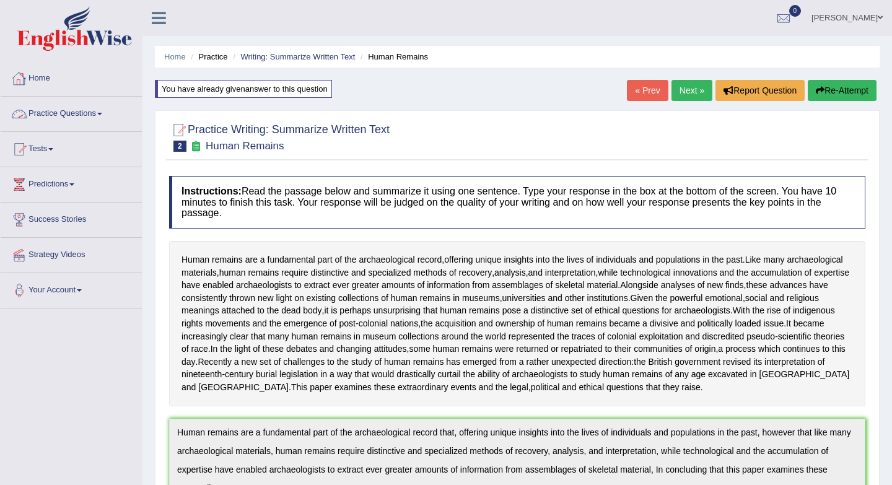
click at [82, 121] on link "Practice Questions" at bounding box center [71, 112] width 141 height 31
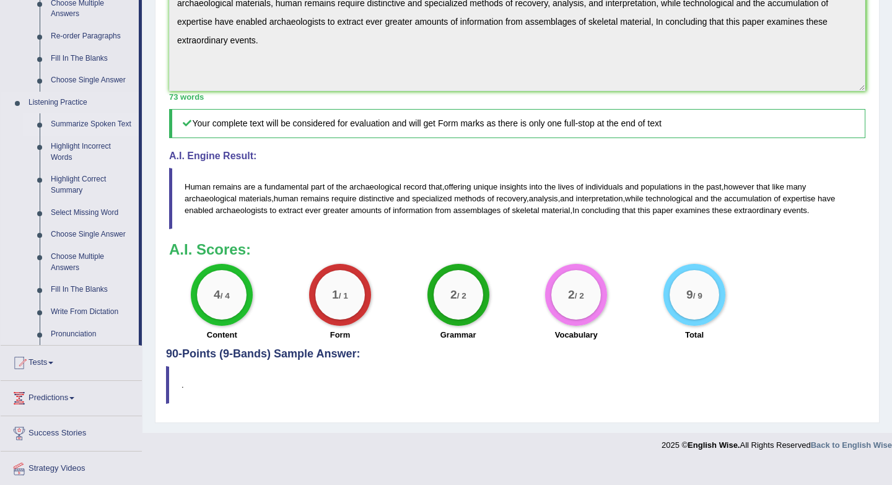
scroll to position [472, 0]
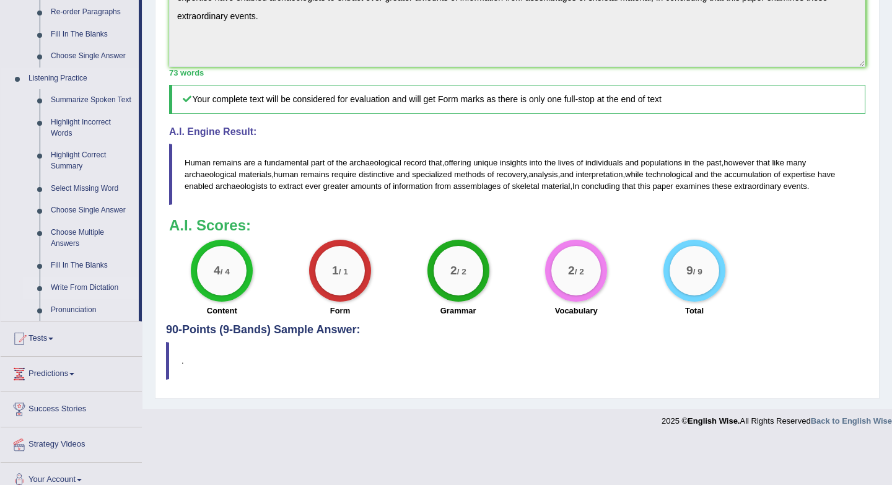
click at [90, 299] on link "Write From Dictation" at bounding box center [92, 288] width 94 height 22
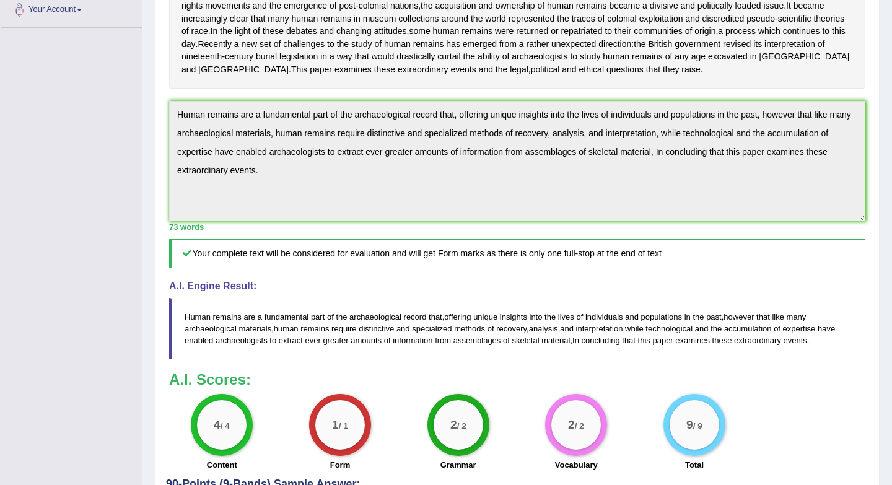
scroll to position [440, 0]
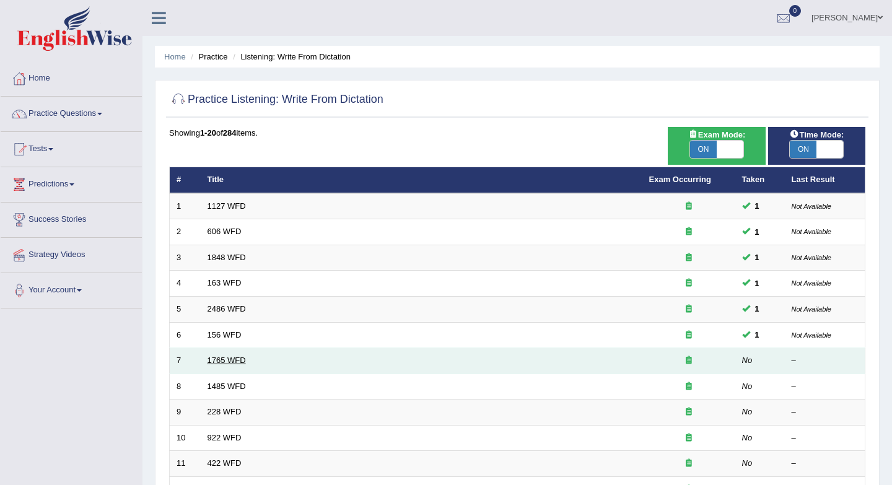
click at [232, 358] on link "1765 WFD" at bounding box center [226, 359] width 38 height 9
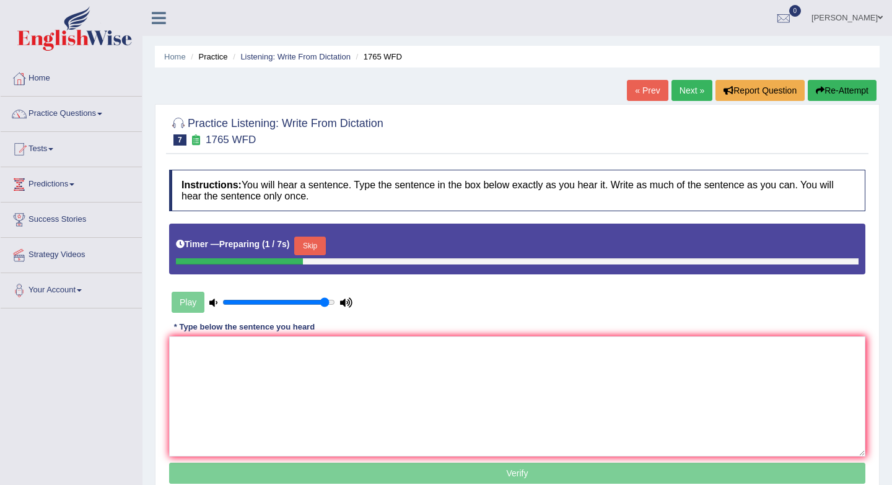
click at [316, 248] on button "Skip" at bounding box center [309, 246] width 31 height 19
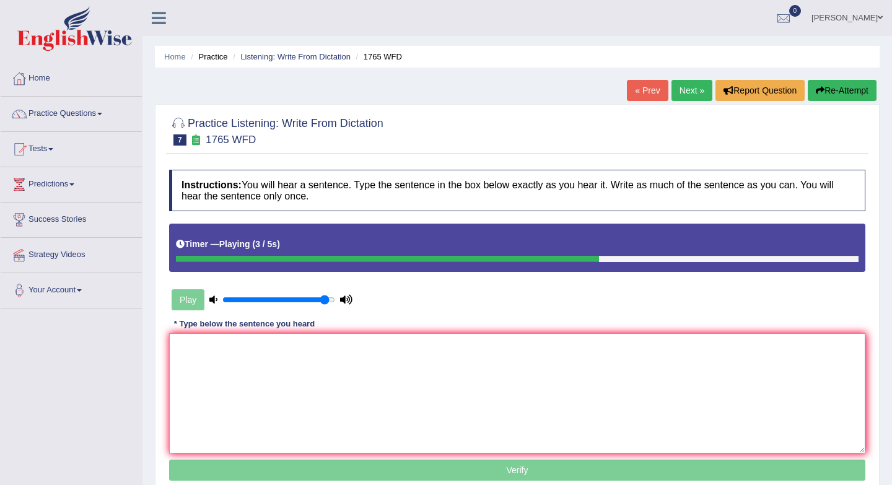
click at [297, 377] on textarea at bounding box center [517, 393] width 696 height 120
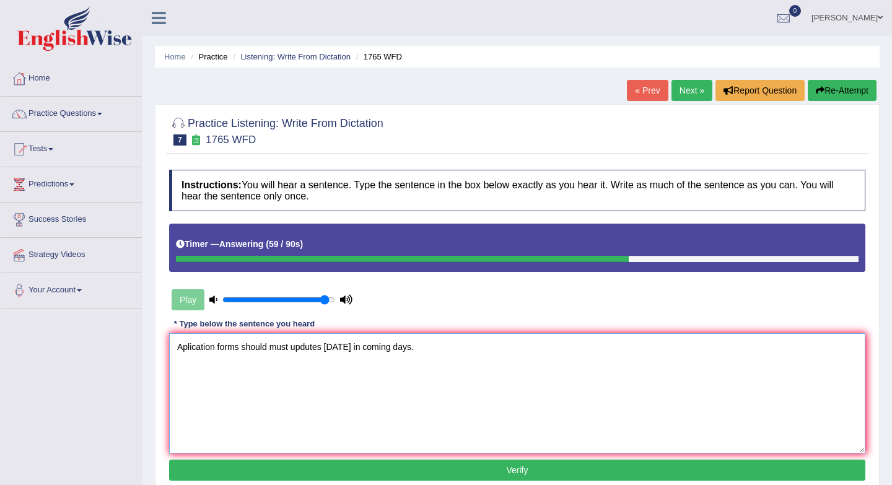
click at [242, 349] on textarea "Aplication forms should must updutes [DATE] in coming days." at bounding box center [517, 393] width 696 height 120
click at [328, 345] on textarea "Aplication forms should must updutes [DATE] in coming days." at bounding box center [517, 393] width 696 height 120
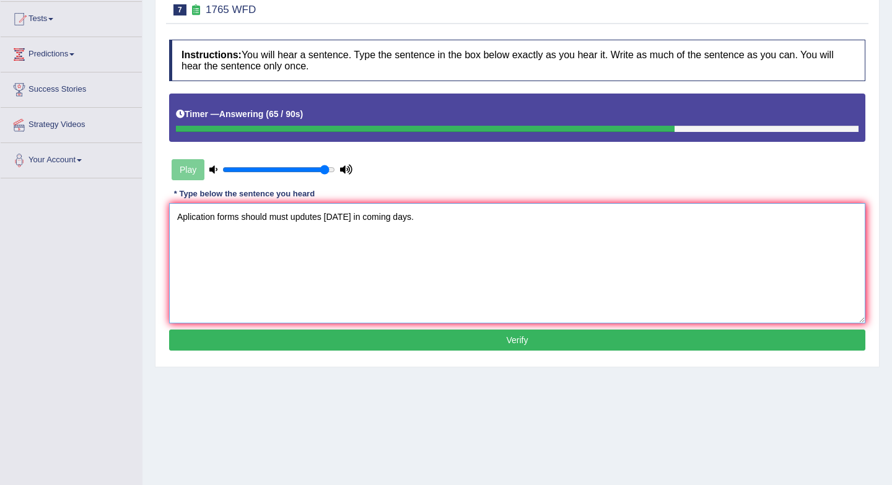
scroll to position [160, 0]
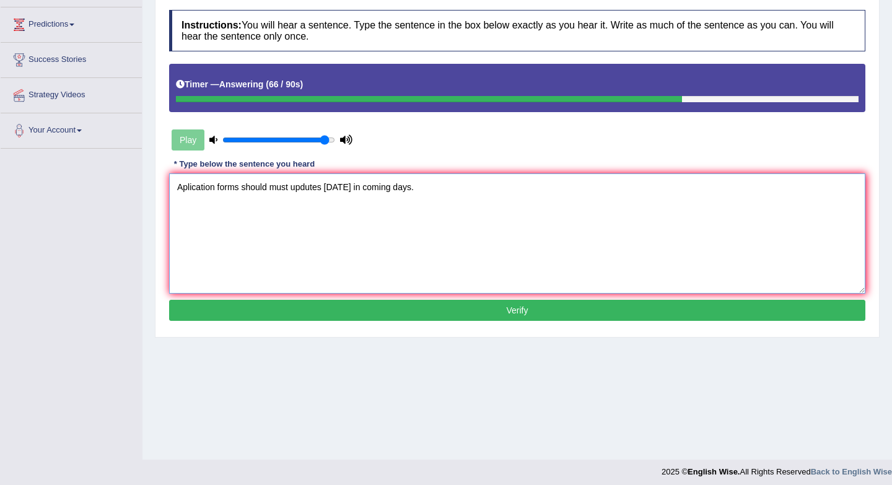
type textarea "Aplication forms should must updutes in two years in coming days."
click at [429, 316] on button "Verify" at bounding box center [517, 310] width 696 height 21
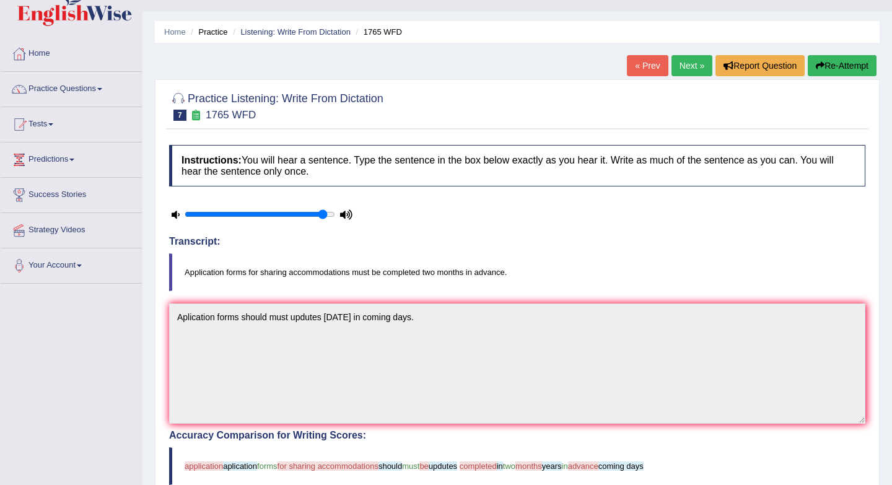
scroll to position [0, 0]
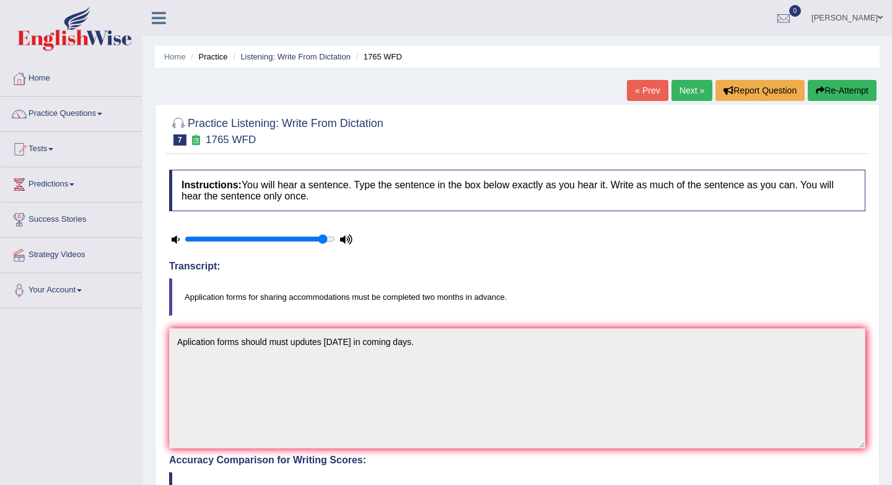
click at [676, 91] on link "Next »" at bounding box center [691, 90] width 41 height 21
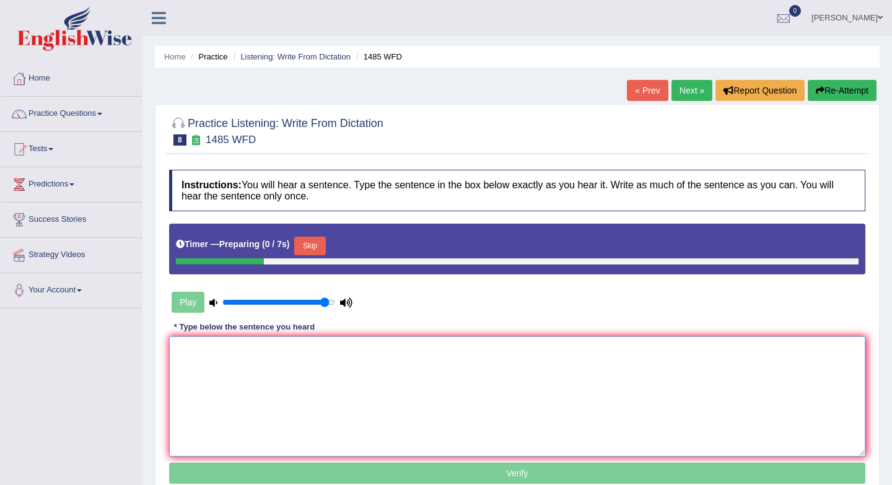
click at [357, 385] on textarea at bounding box center [517, 396] width 696 height 120
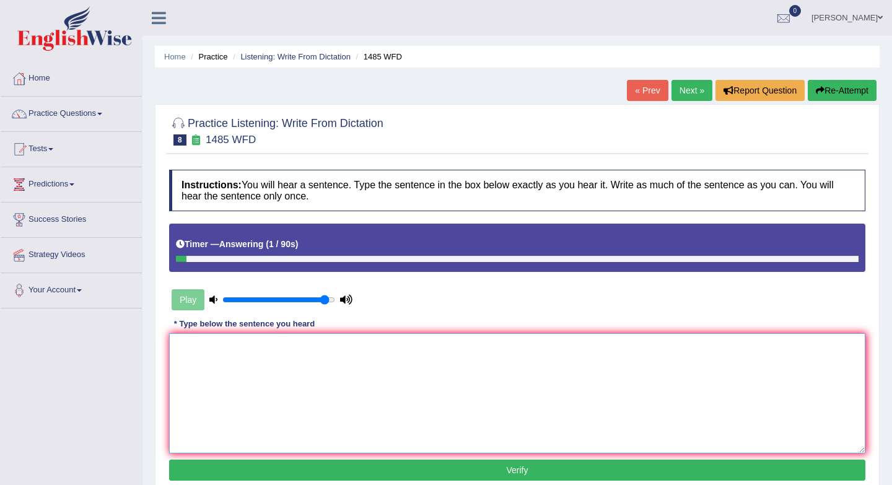
click at [281, 367] on textarea at bounding box center [517, 393] width 696 height 120
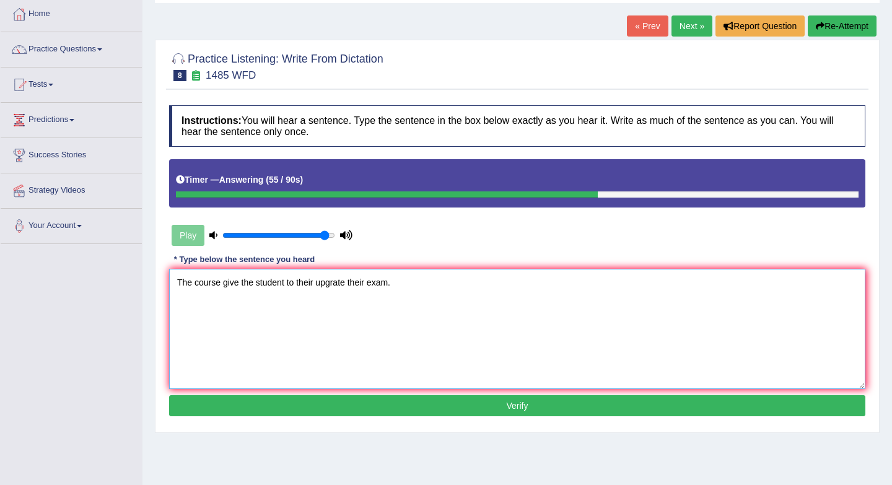
scroll to position [72, 0]
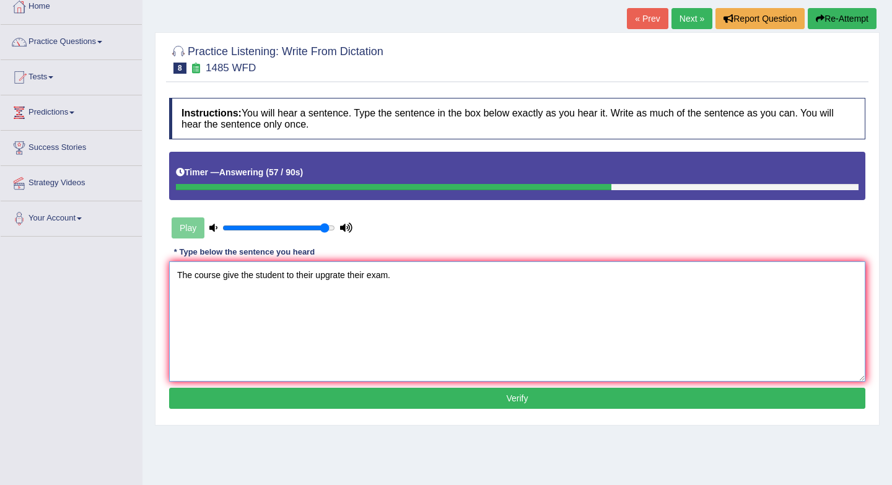
type textarea "The course give the student to their upgrate their exam."
click at [382, 393] on button "Verify" at bounding box center [517, 398] width 696 height 21
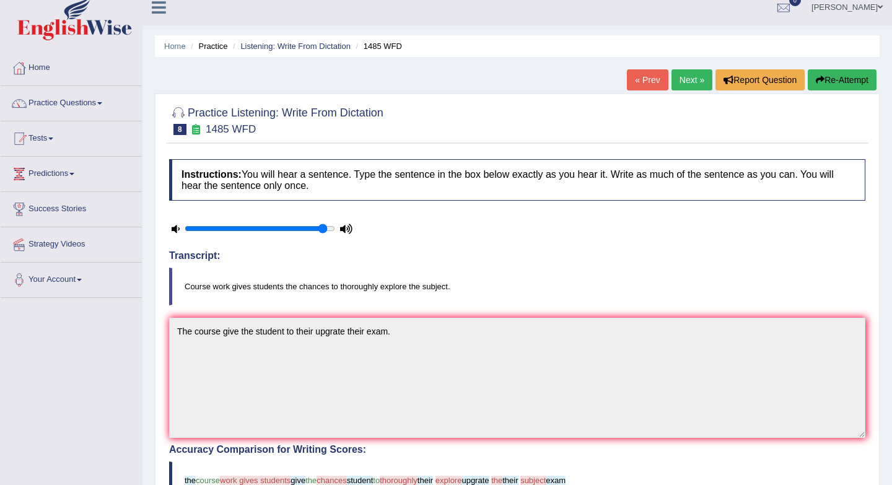
scroll to position [0, 0]
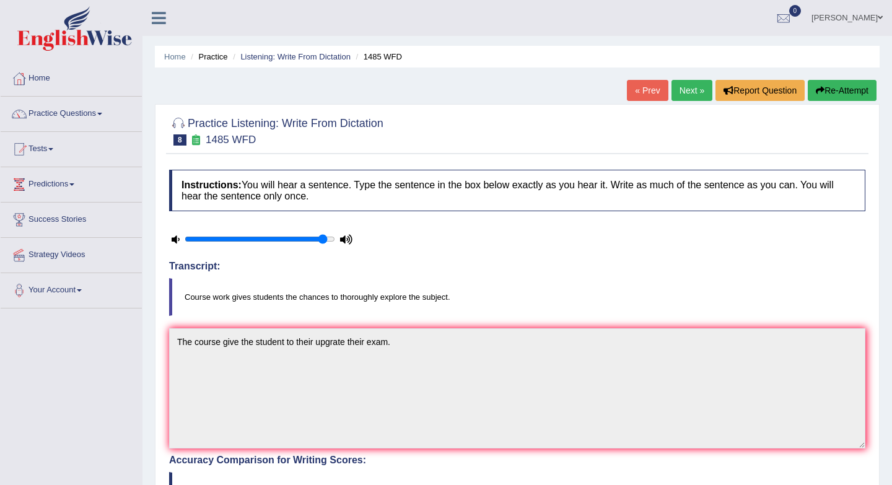
click at [686, 90] on link "Next »" at bounding box center [691, 90] width 41 height 21
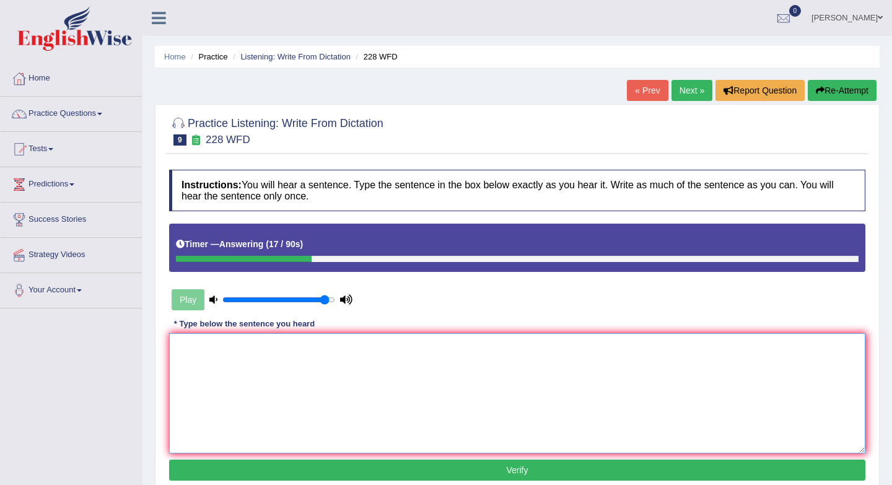
click at [250, 375] on textarea at bounding box center [517, 393] width 696 height 120
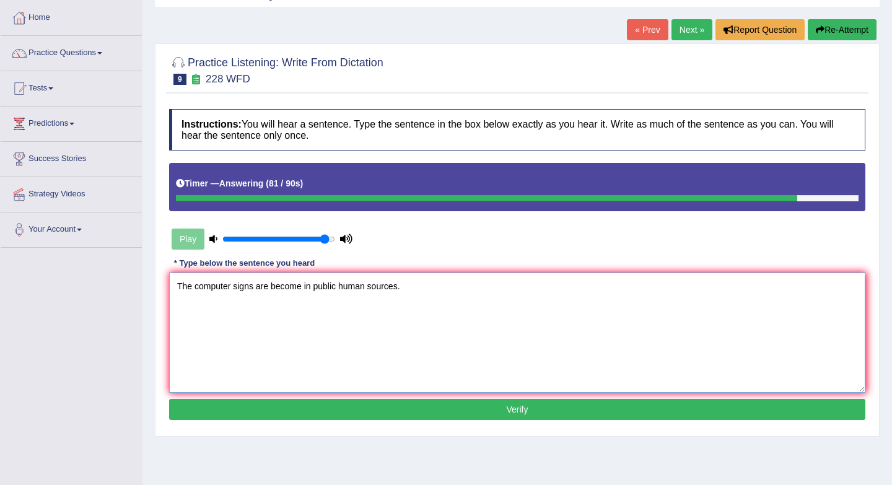
scroll to position [64, 0]
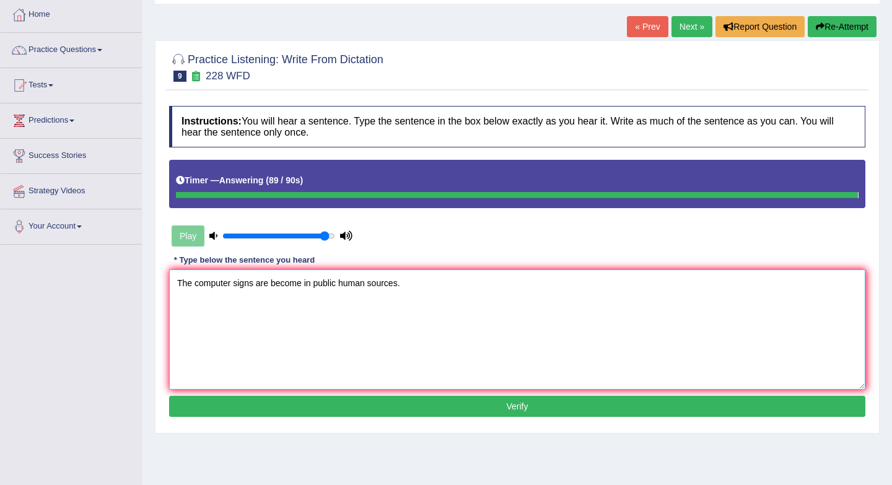
type textarea "The computer signs are become in public human sources."
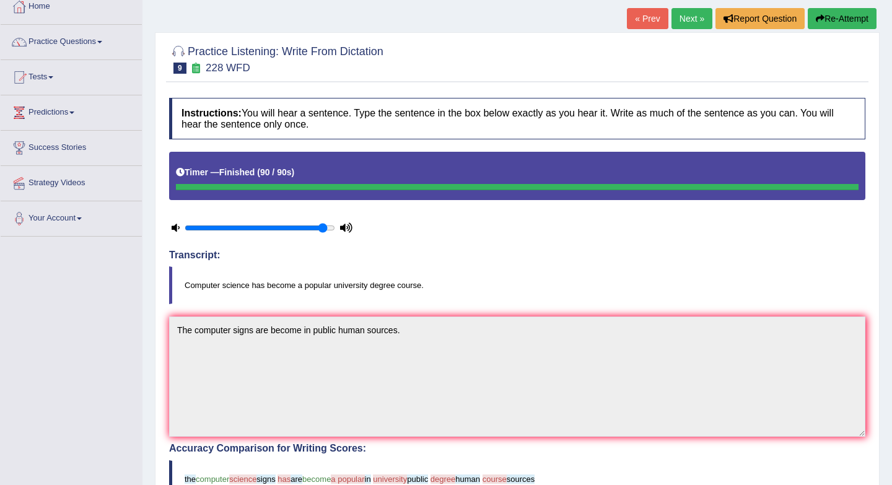
scroll to position [0, 0]
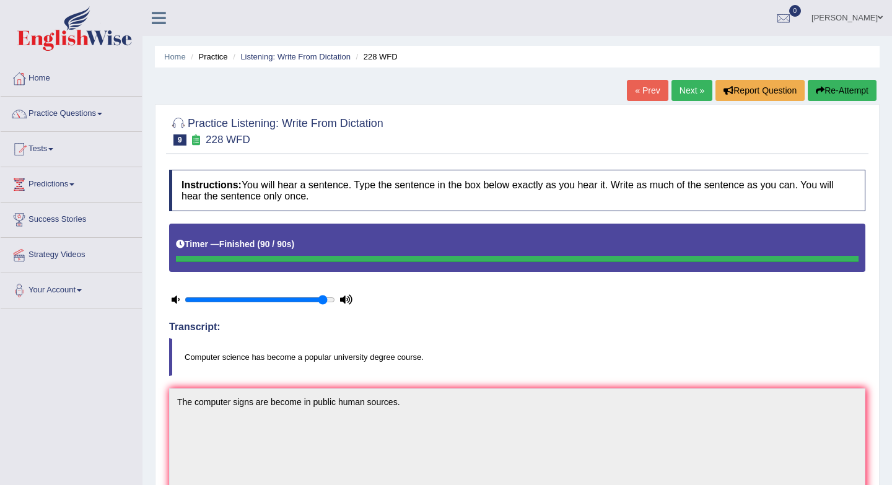
click at [683, 95] on link "Next »" at bounding box center [691, 90] width 41 height 21
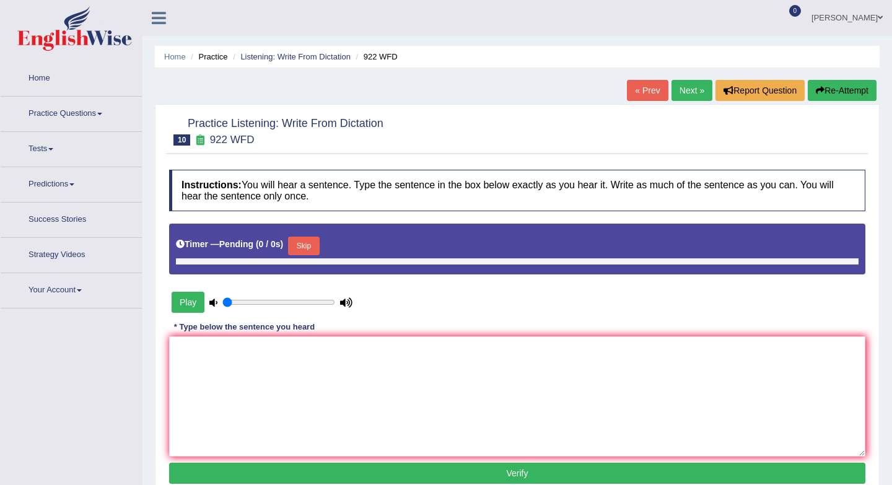
type input "0.95"
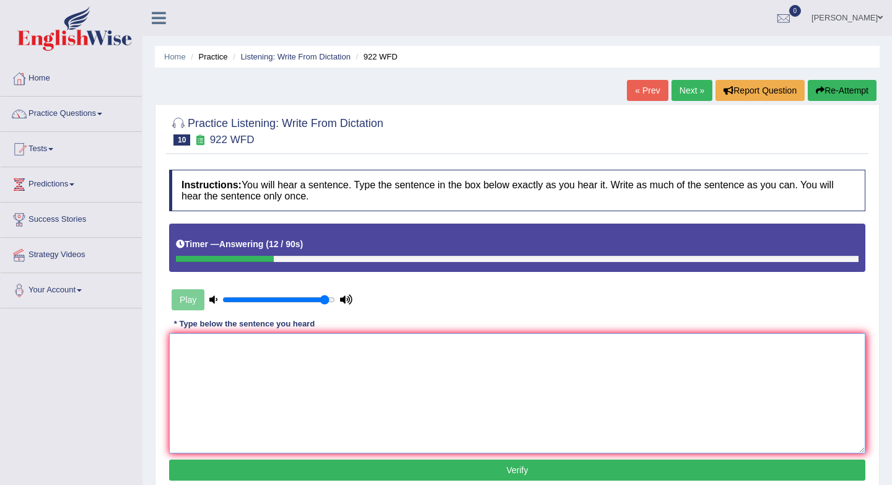
click at [281, 375] on textarea at bounding box center [517, 393] width 696 height 120
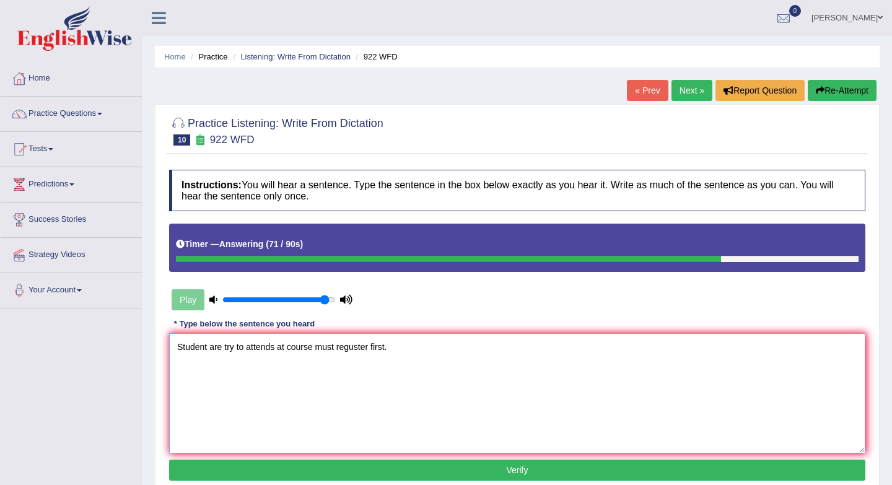
click at [341, 347] on textarea "Student are try to attends at course must reguster first." at bounding box center [517, 393] width 696 height 120
click at [358, 348] on textarea "Student are try to attends at course must reguster first." at bounding box center [517, 393] width 696 height 120
type textarea "Student are try to attends at course must regasster first."
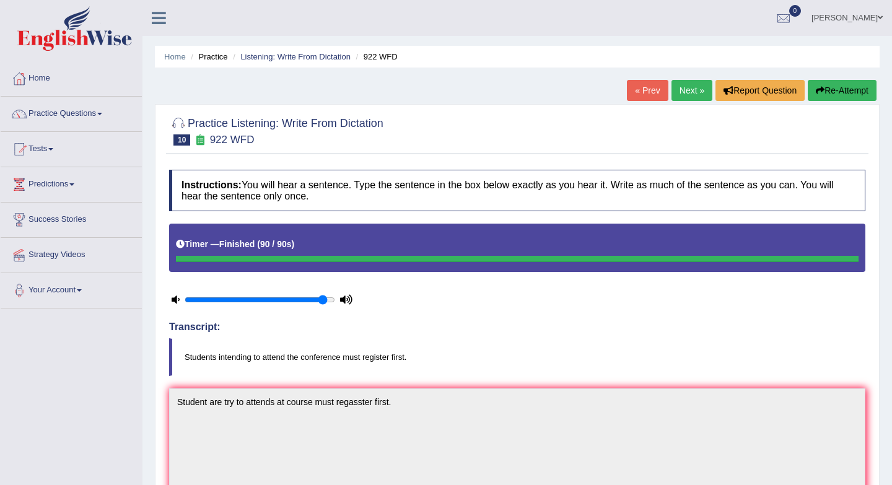
click at [686, 95] on link "Next »" at bounding box center [691, 90] width 41 height 21
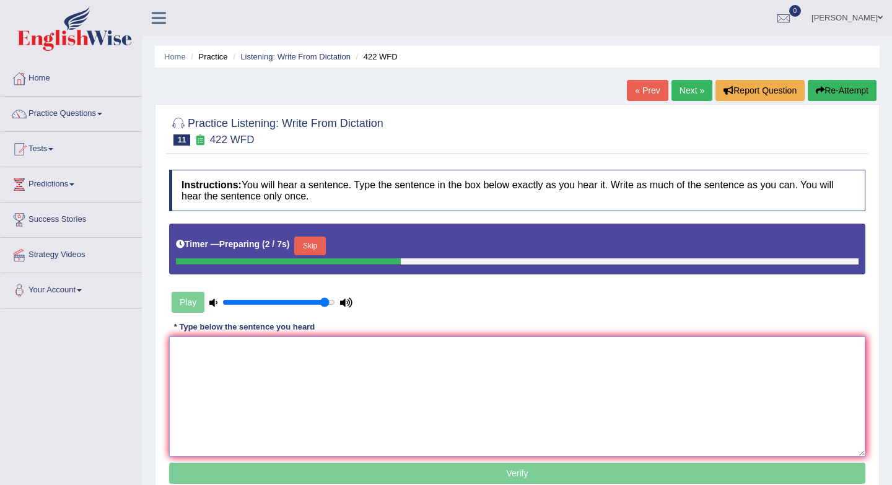
click at [308, 409] on textarea at bounding box center [517, 396] width 696 height 120
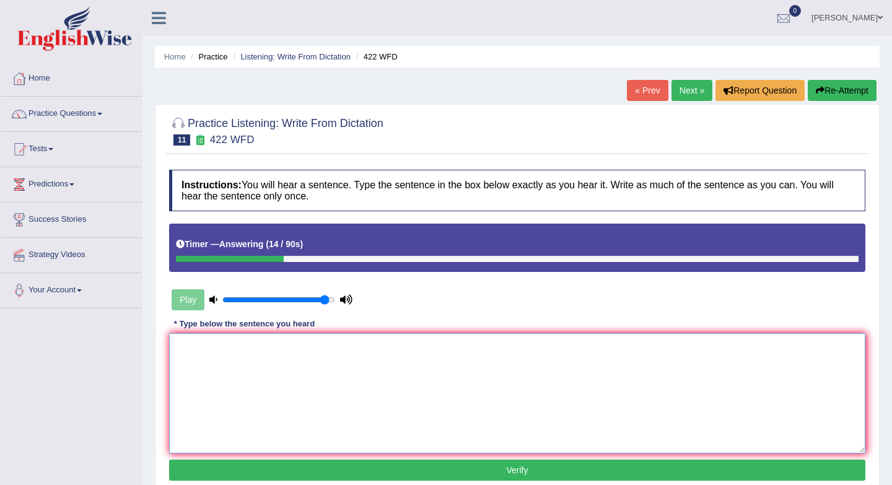
click at [239, 388] on textarea at bounding box center [517, 393] width 696 height 120
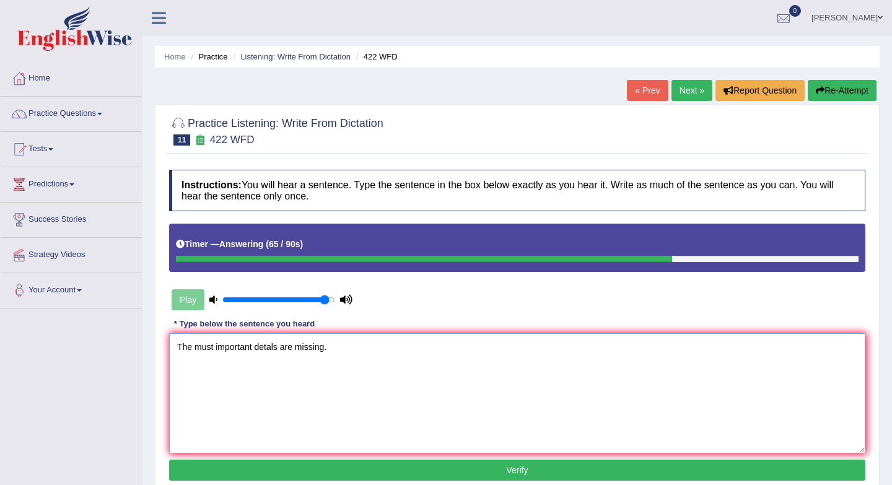
type textarea "The must important detals are missing."
click at [367, 472] on button "Verify" at bounding box center [517, 470] width 696 height 21
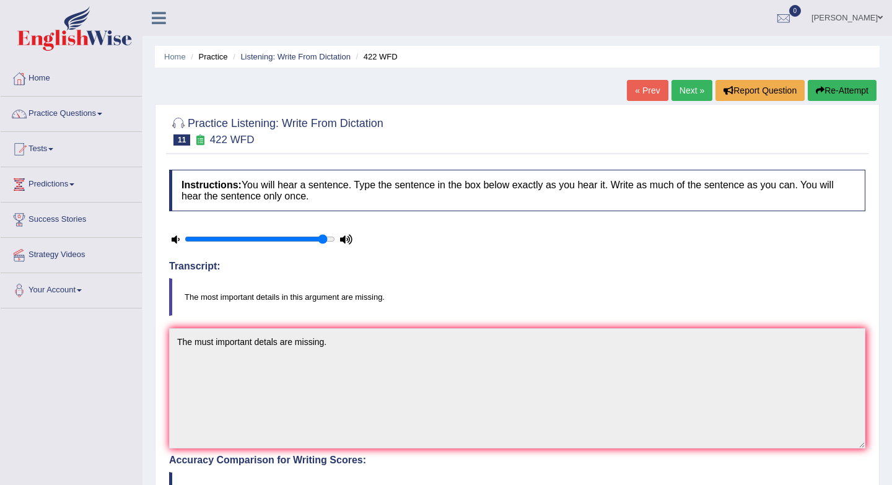
click at [673, 96] on link "Next »" at bounding box center [691, 90] width 41 height 21
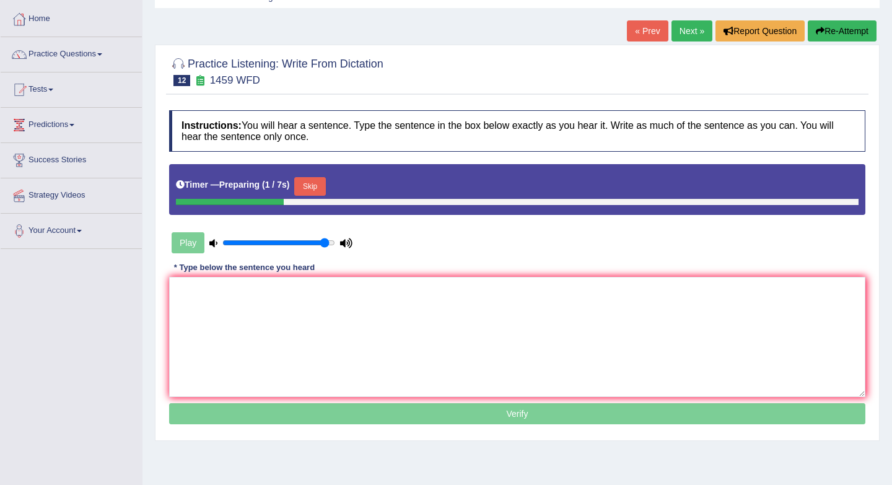
scroll to position [114, 0]
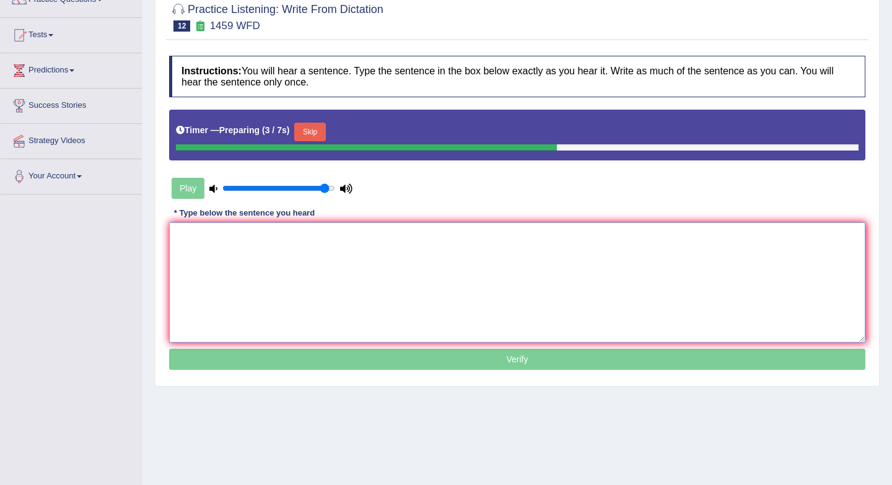
click at [291, 274] on textarea at bounding box center [517, 282] width 696 height 120
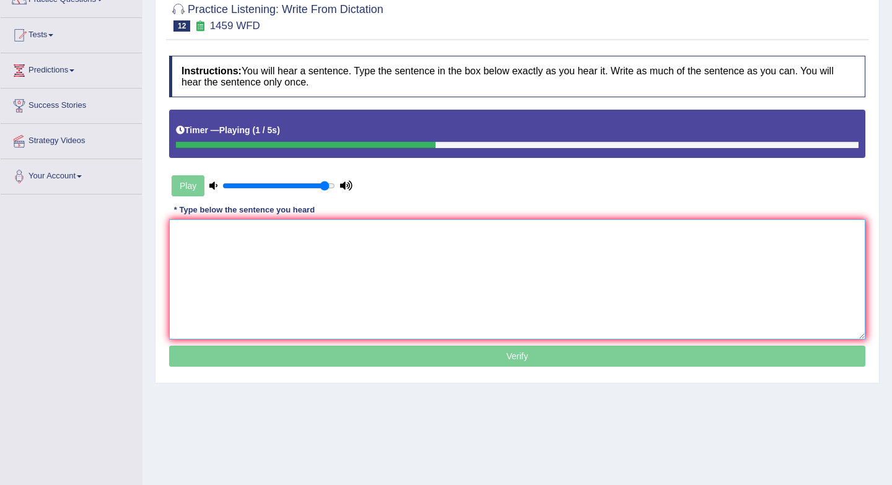
click at [233, 256] on textarea at bounding box center [517, 279] width 696 height 120
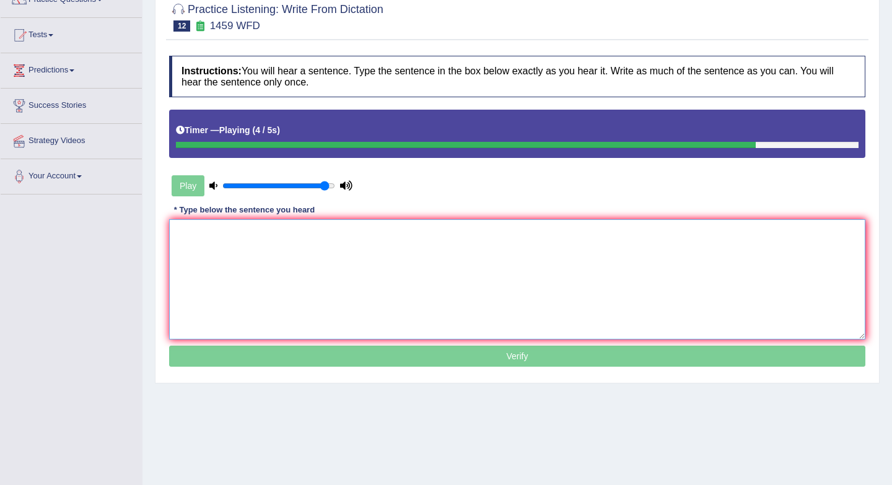
click at [233, 256] on textarea at bounding box center [517, 279] width 696 height 120
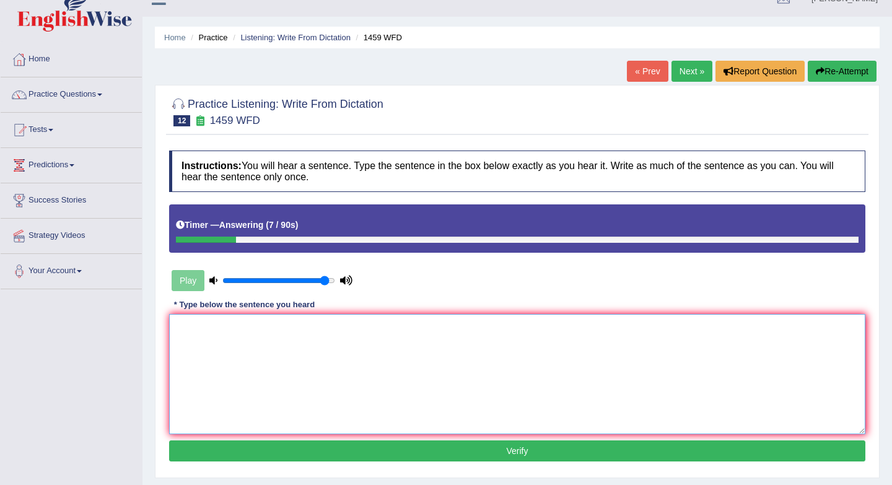
scroll to position [0, 0]
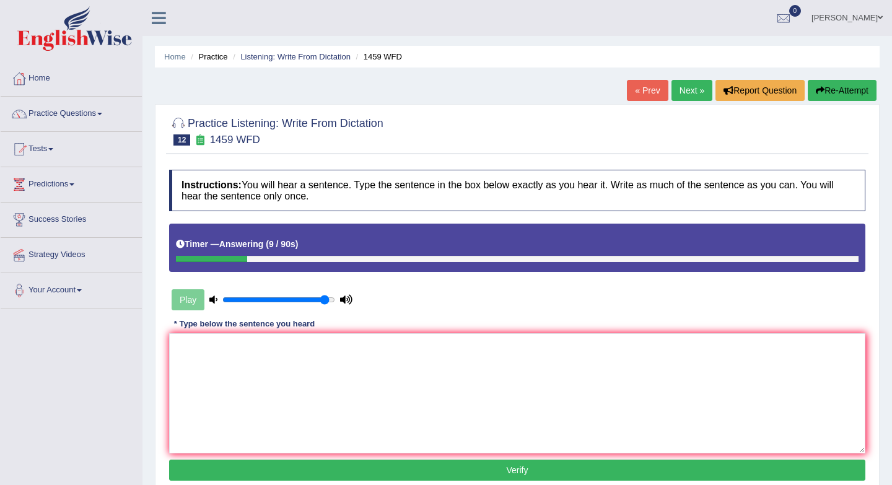
click at [650, 93] on link "« Prev" at bounding box center [647, 90] width 41 height 21
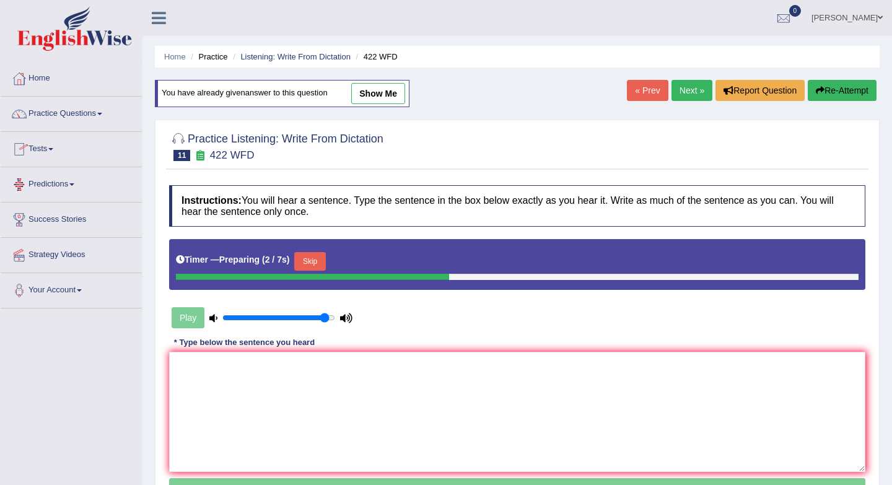
click at [77, 115] on link "Practice Questions" at bounding box center [71, 112] width 141 height 31
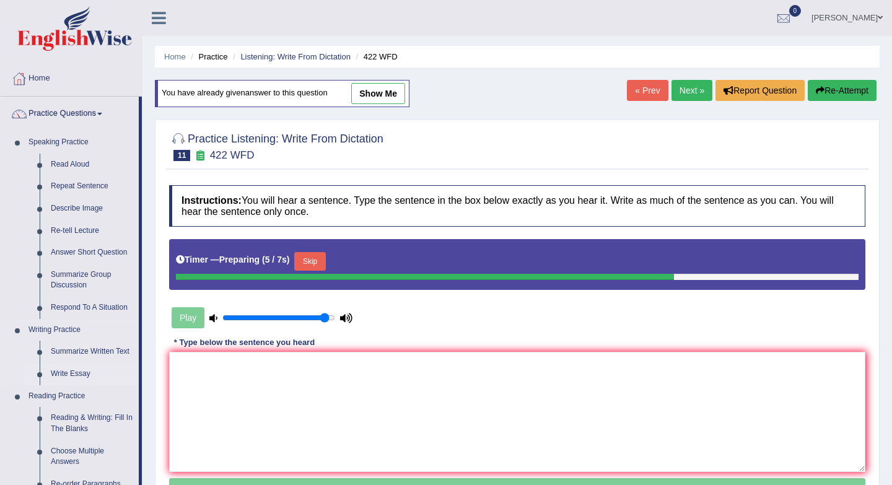
click at [79, 375] on link "Write Essay" at bounding box center [92, 374] width 94 height 22
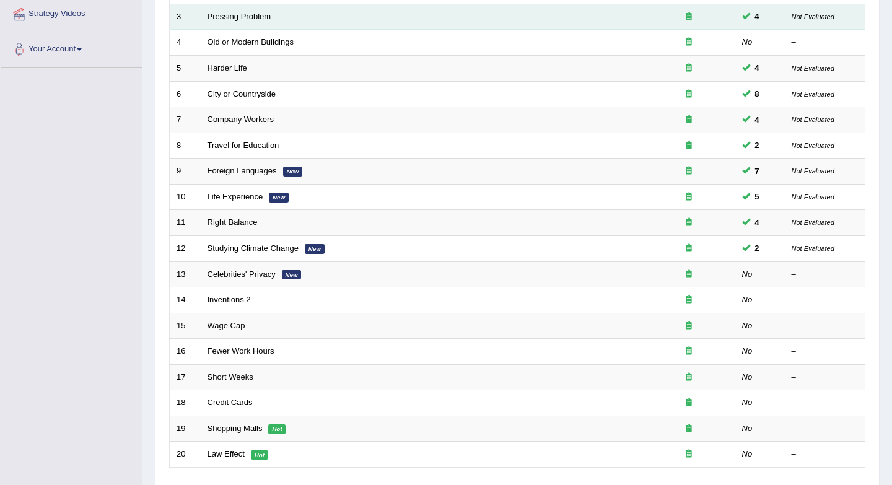
scroll to position [293, 0]
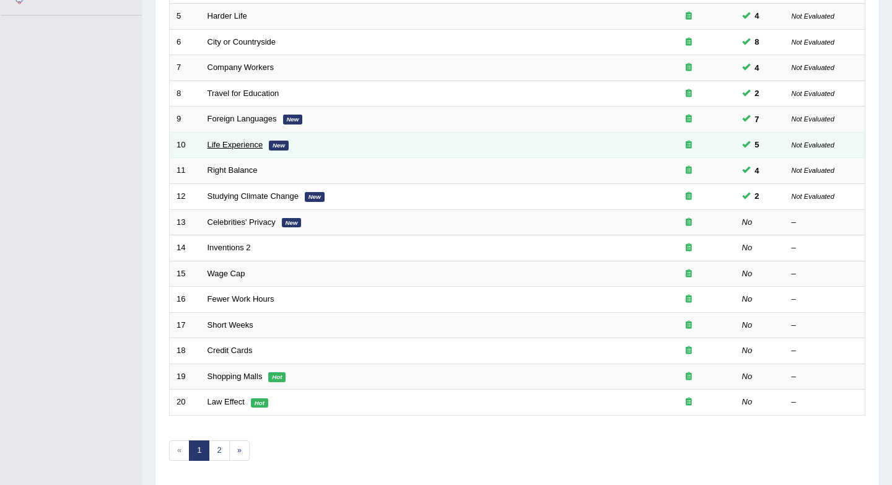
click at [251, 144] on link "Life Experience" at bounding box center [235, 144] width 56 height 9
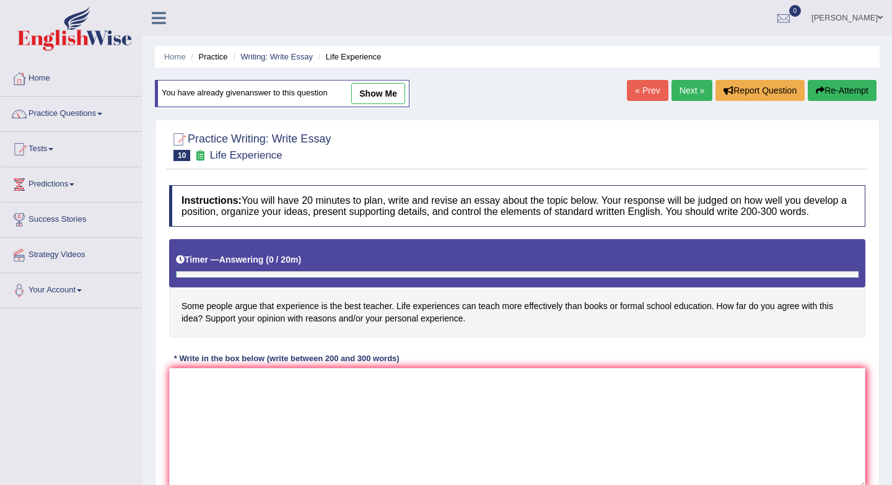
click at [384, 97] on link "show me" at bounding box center [378, 93] width 54 height 21
type textarea "The increasing influence of life experiences has ignited numerous discussions. …"
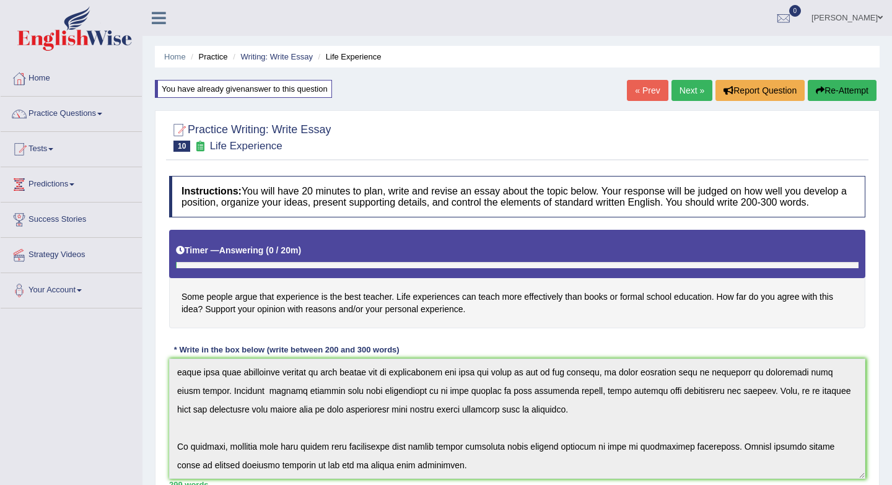
click at [687, 96] on link "Next »" at bounding box center [691, 90] width 41 height 21
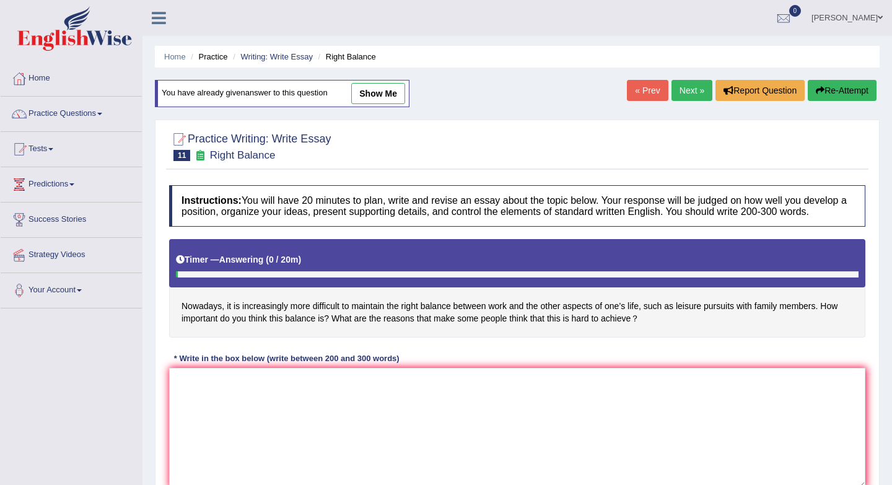
click at [376, 94] on link "show me" at bounding box center [378, 93] width 54 height 21
type textarea "The increasing influence of this new days has ignited numerous discussions. Alt…"
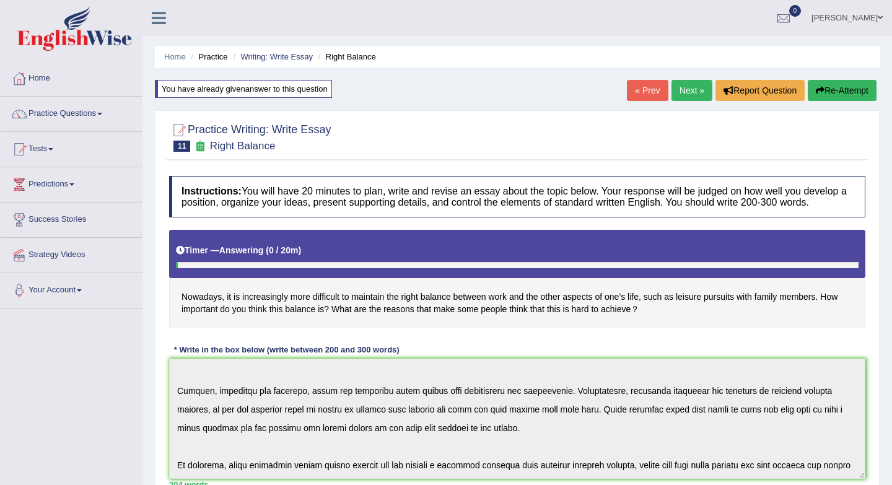
click at [682, 91] on link "Next »" at bounding box center [691, 90] width 41 height 21
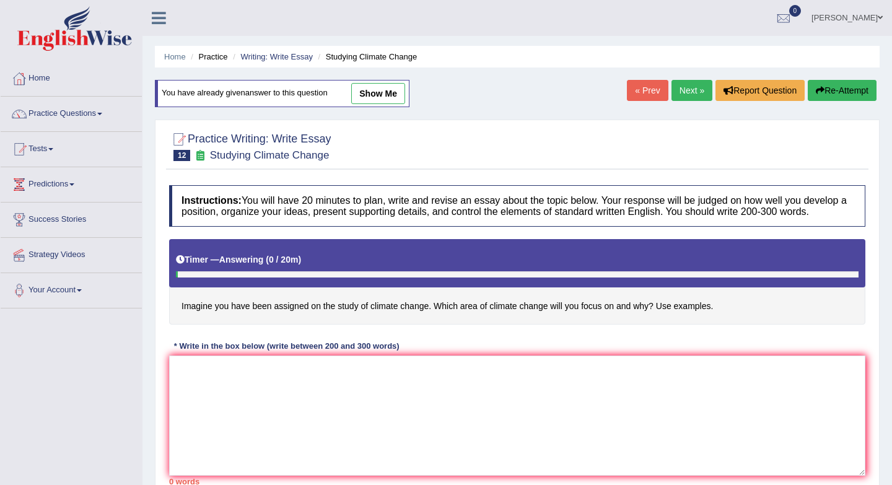
click at [377, 90] on link "show me" at bounding box center [378, 93] width 54 height 21
type textarea "The increasing influence of climate change on our lives has ignited numerous di…"
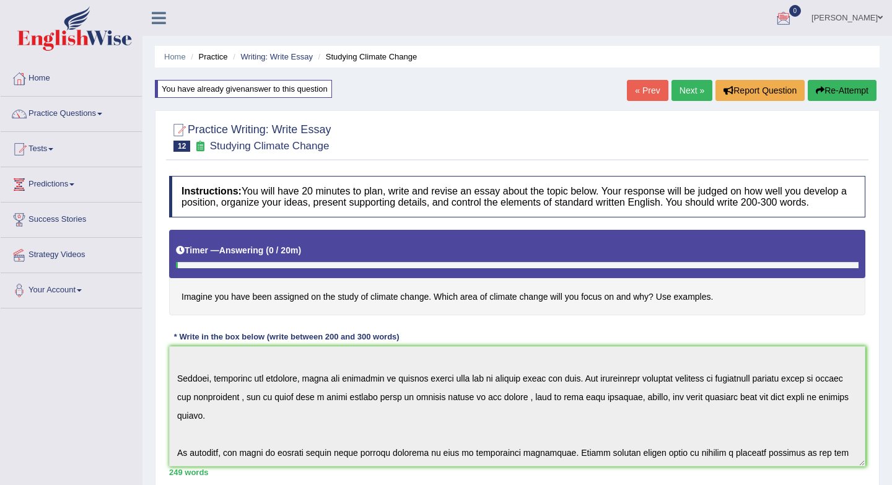
click at [868, 18] on link "anisa" at bounding box center [847, 16] width 90 height 32
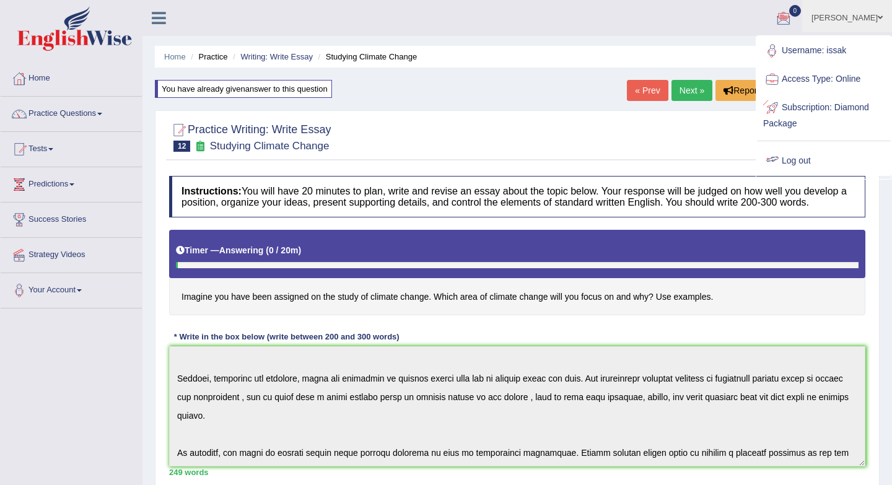
click at [792, 158] on link "Log out" at bounding box center [824, 161] width 134 height 28
